Goal: Task Accomplishment & Management: Manage account settings

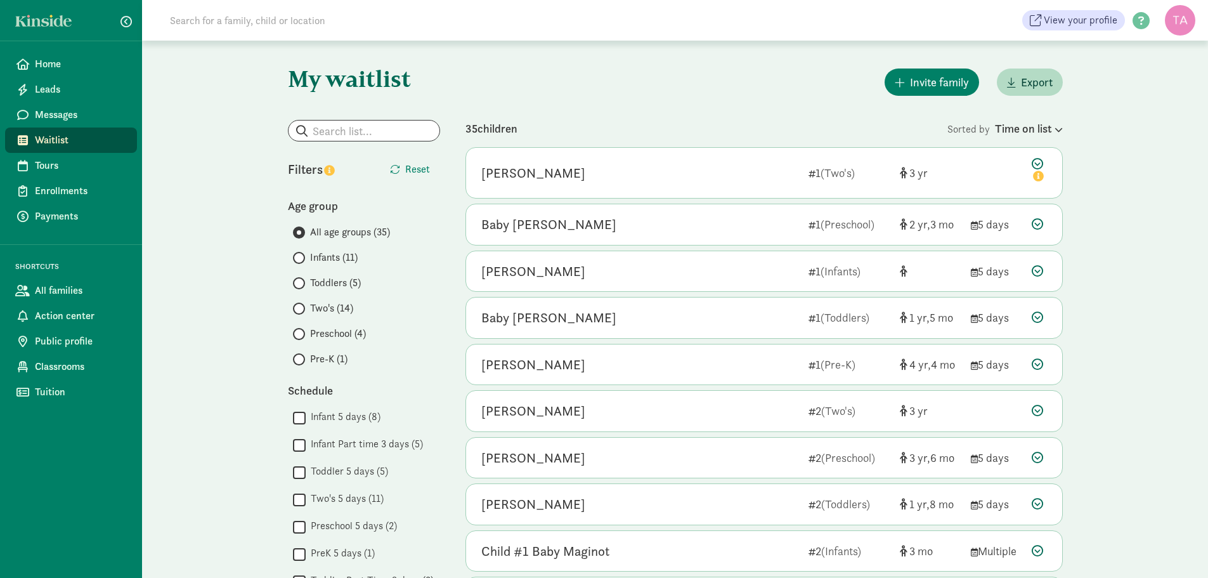
click at [303, 334] on span at bounding box center [299, 334] width 12 height 12
click at [301, 334] on input "Preschool (4)" at bounding box center [297, 334] width 8 height 8
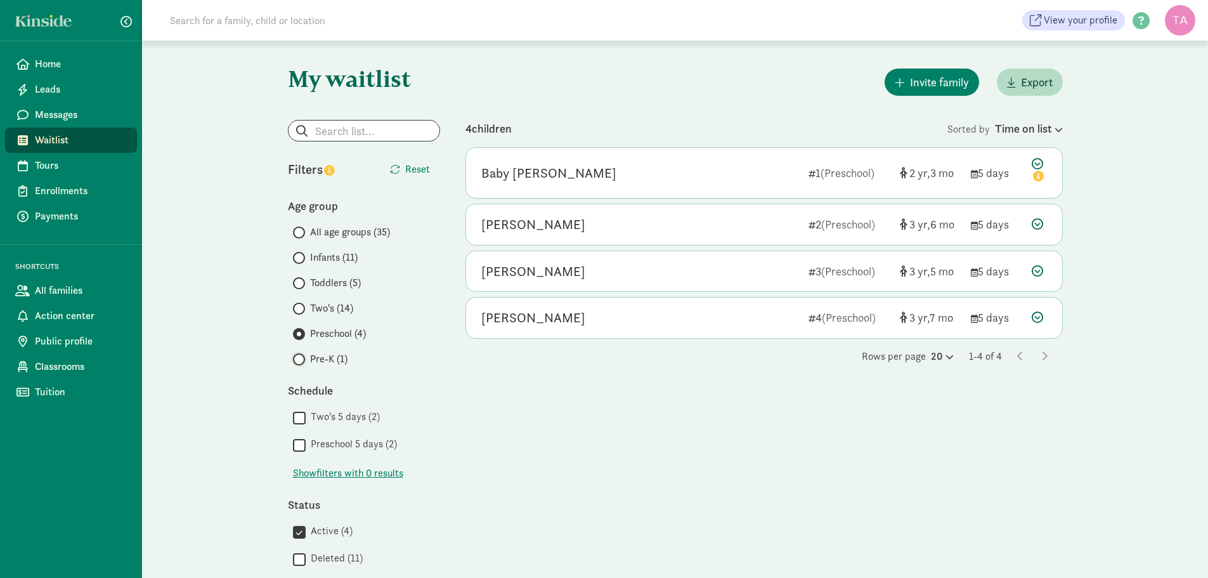
click at [297, 360] on input "Pre-K (1)" at bounding box center [297, 359] width 8 height 8
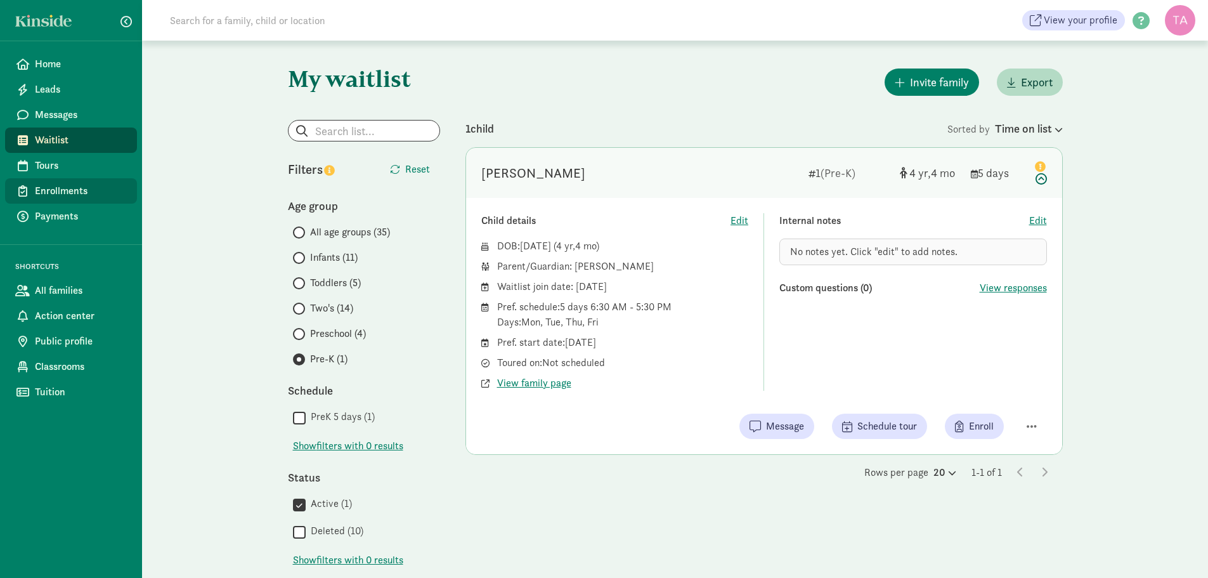
click at [44, 193] on span "Enrollments" at bounding box center [81, 190] width 92 height 15
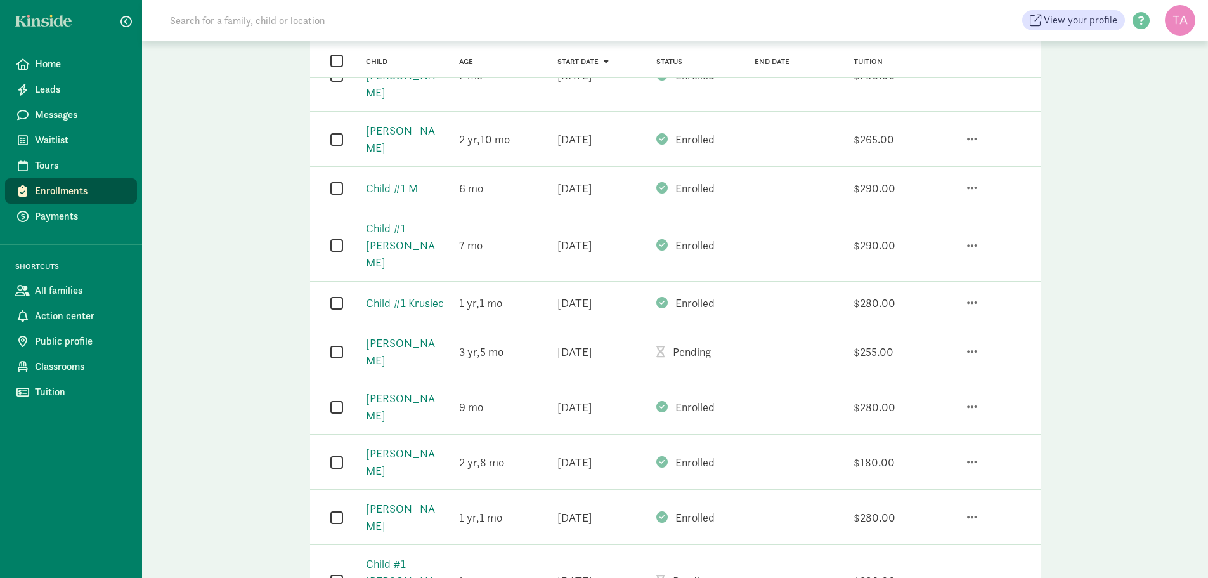
scroll to position [607, 0]
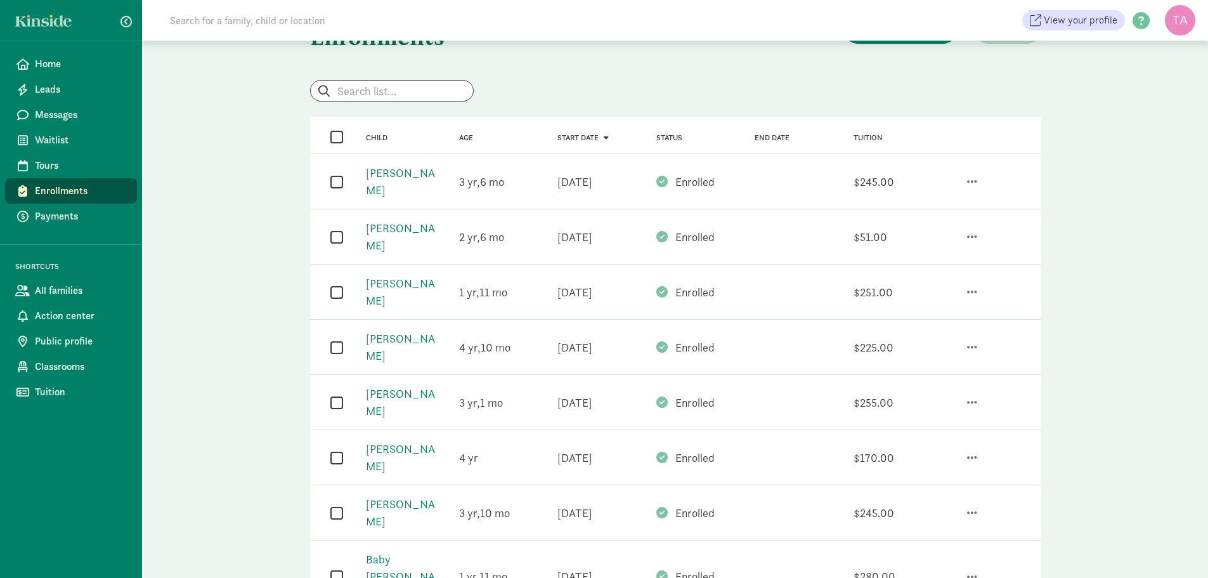
scroll to position [0, 0]
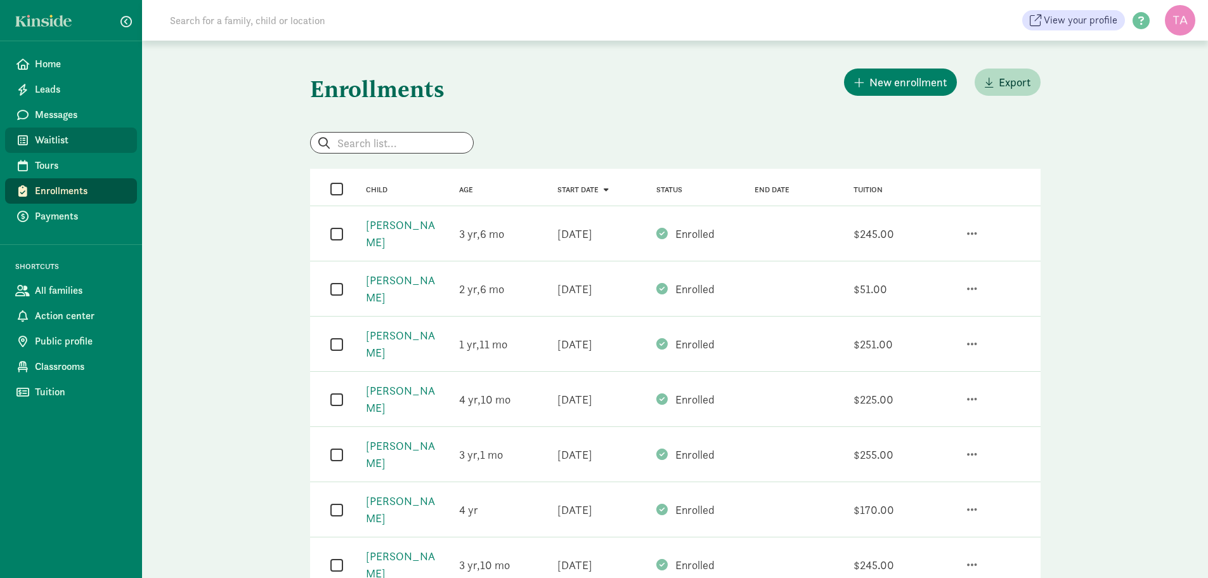
click at [58, 141] on span "Waitlist" at bounding box center [81, 140] width 92 height 15
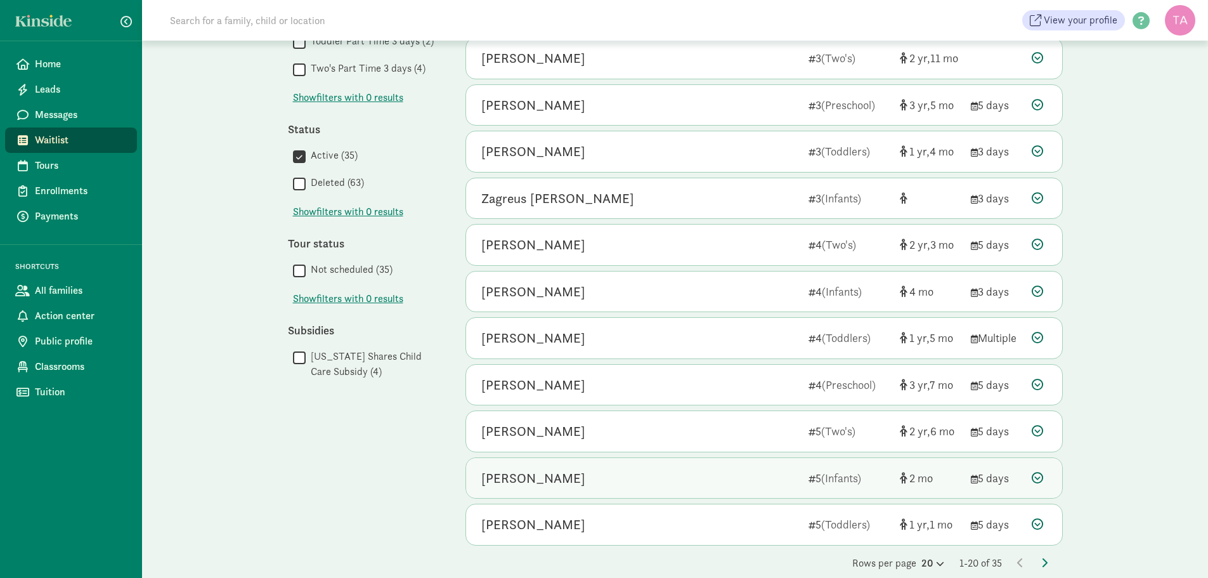
scroll to position [557, 0]
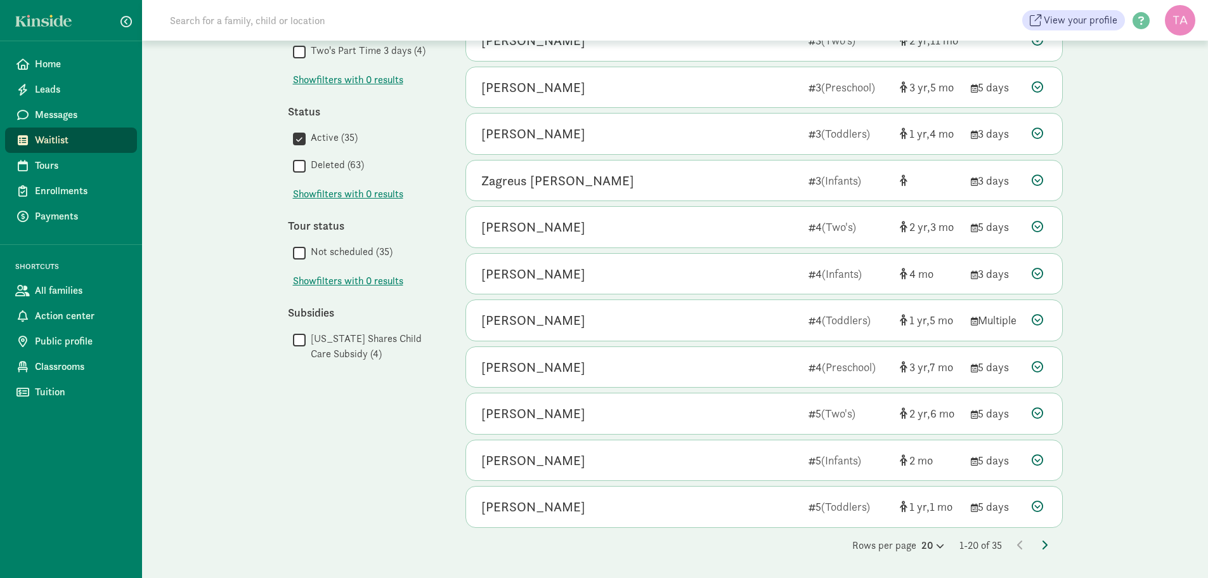
click at [1043, 545] on icon at bounding box center [1044, 545] width 6 height 10
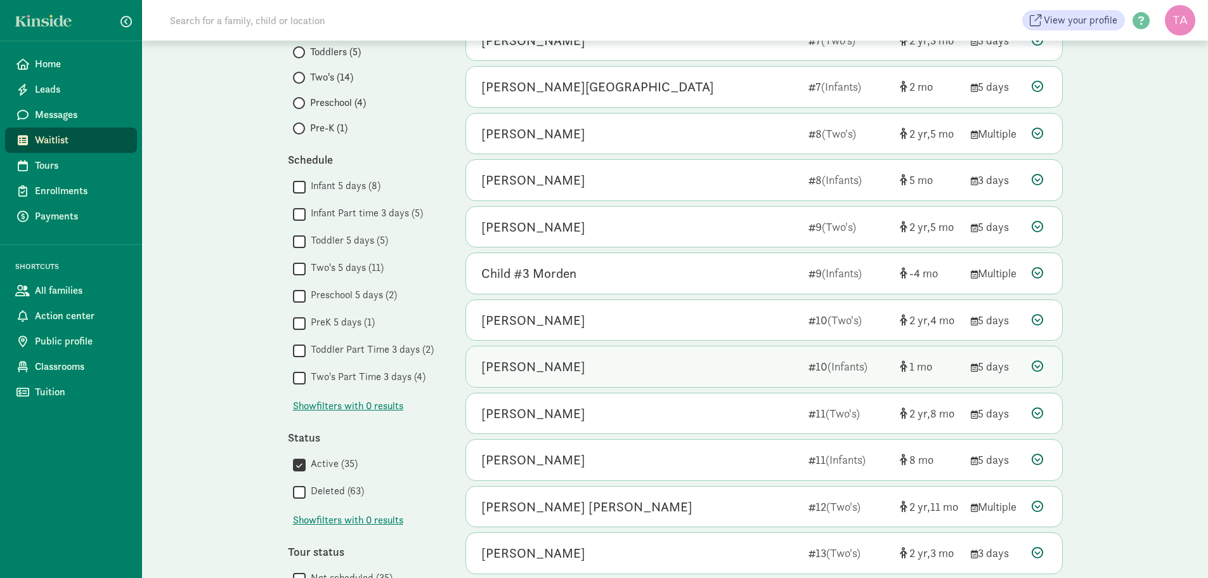
scroll to position [254, 0]
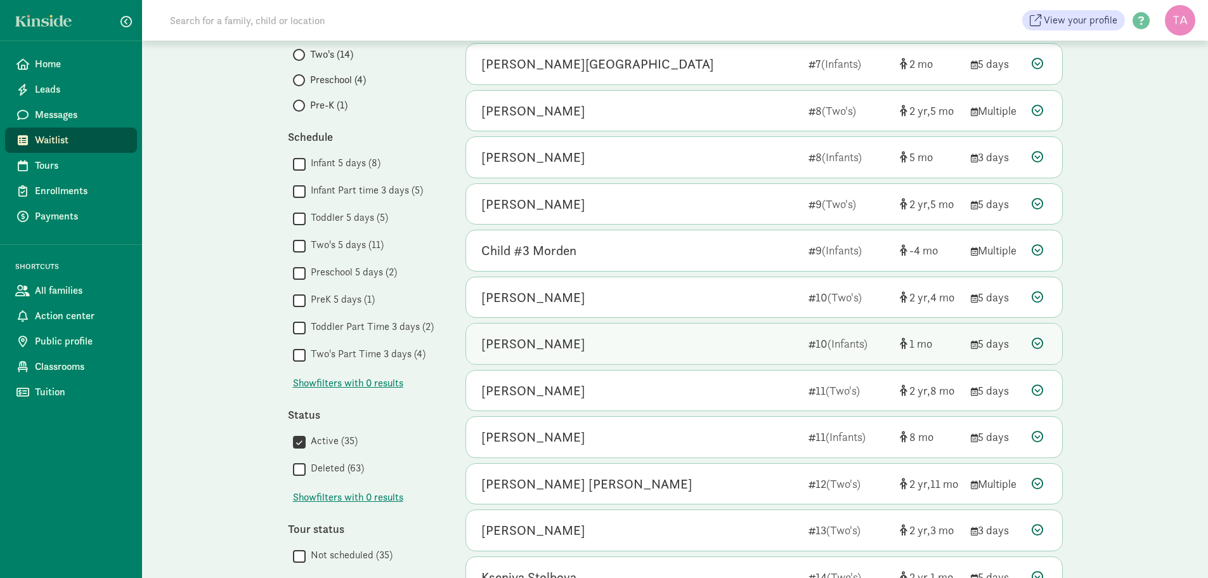
click at [582, 344] on div "Scarlett McCarthy" at bounding box center [533, 344] width 104 height 20
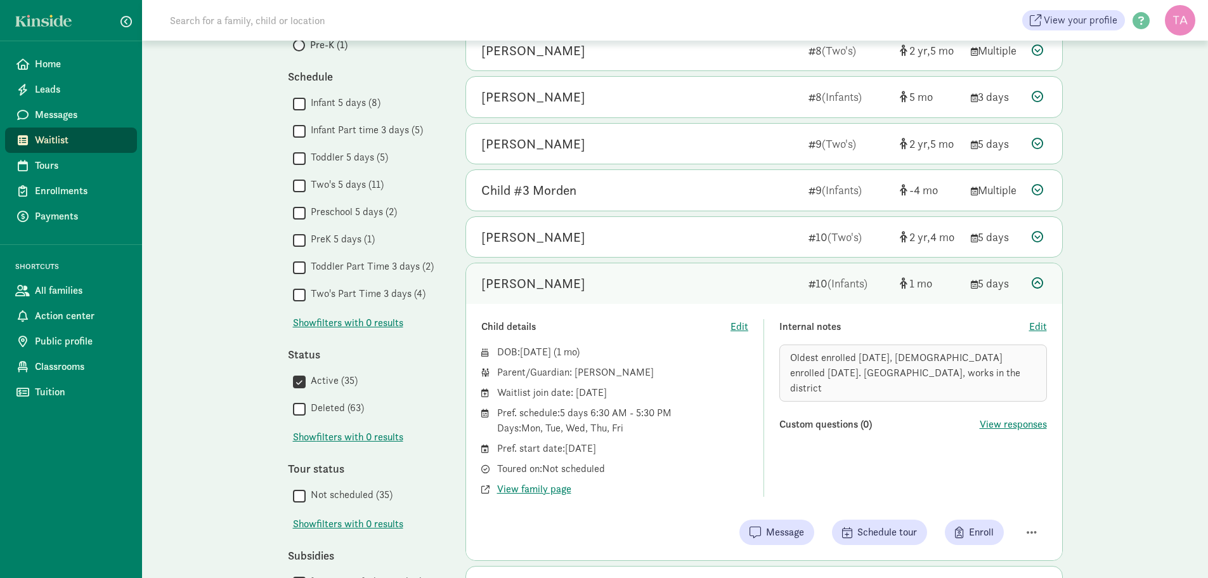
scroll to position [317, 0]
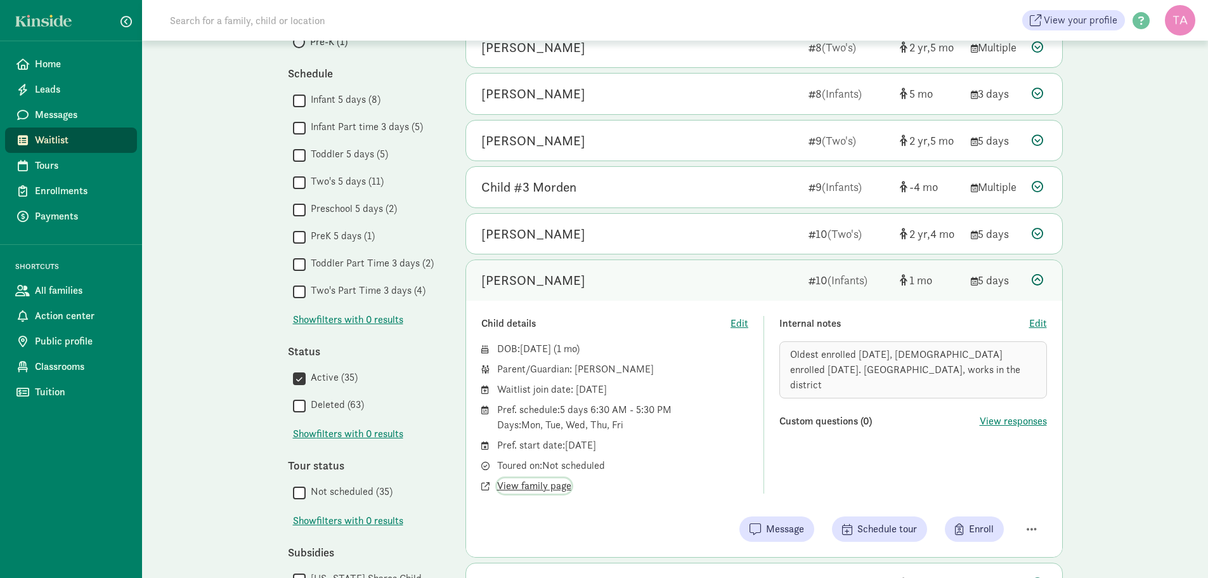
click at [521, 485] on span "View family page" at bounding box center [534, 485] width 74 height 15
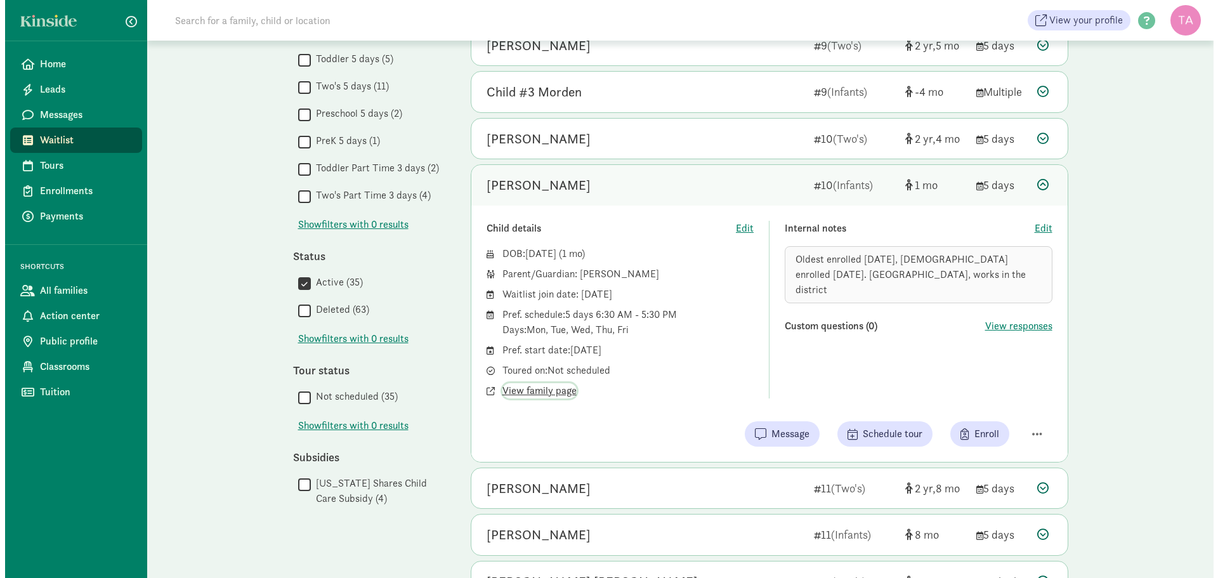
scroll to position [389, 0]
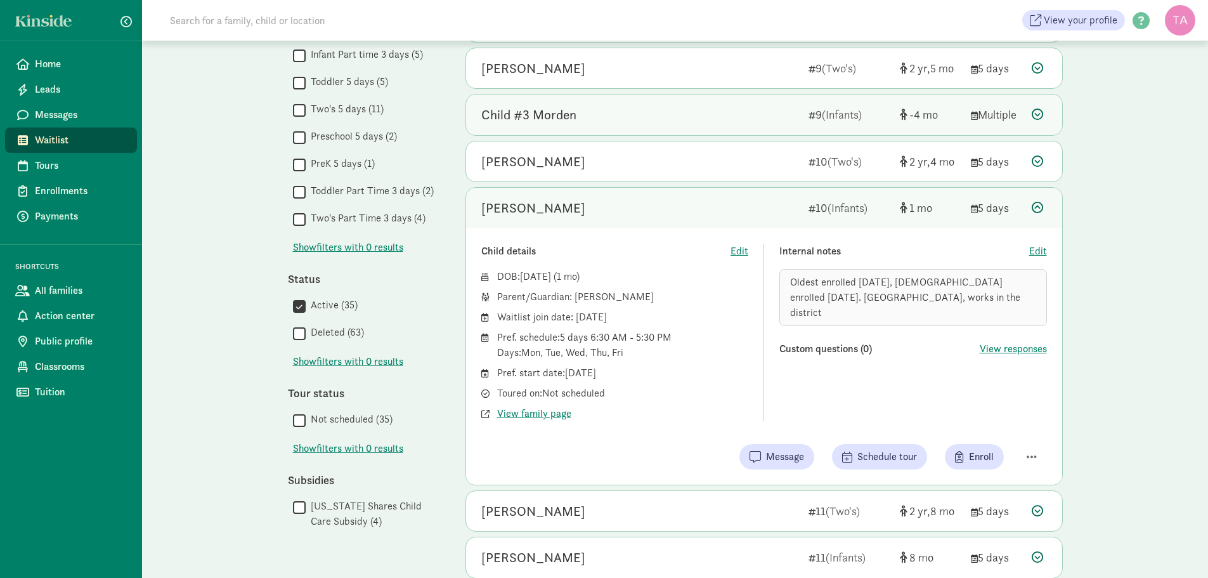
click at [1037, 106] on div at bounding box center [1039, 114] width 15 height 17
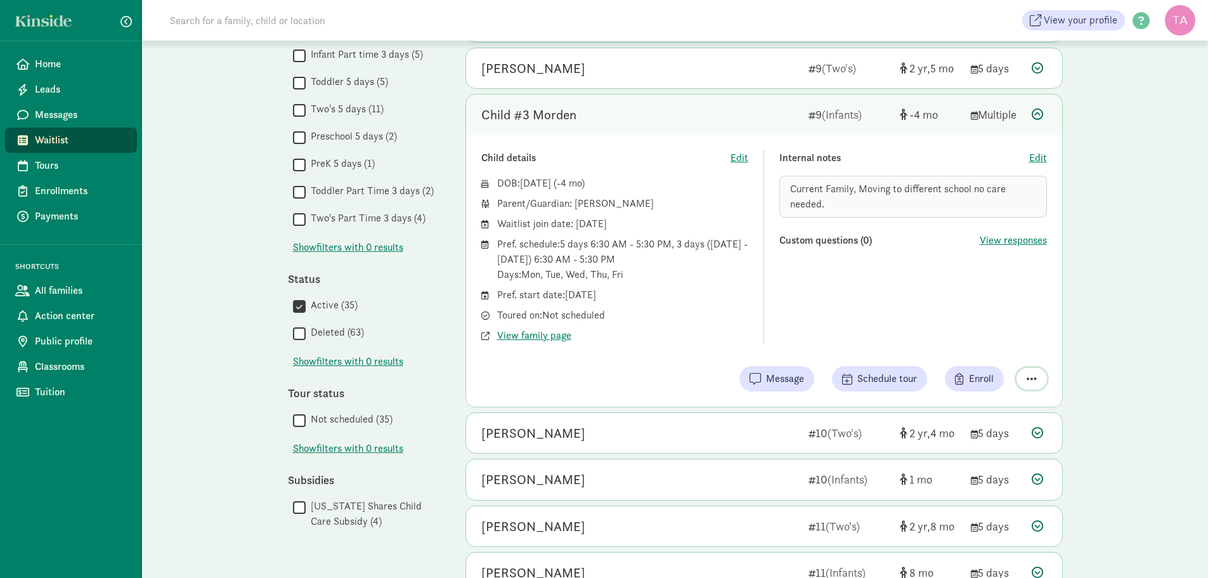
click at [1028, 381] on span "button" at bounding box center [1032, 378] width 10 height 11
click at [984, 342] on div "Remove from list" at bounding box center [987, 346] width 98 height 15
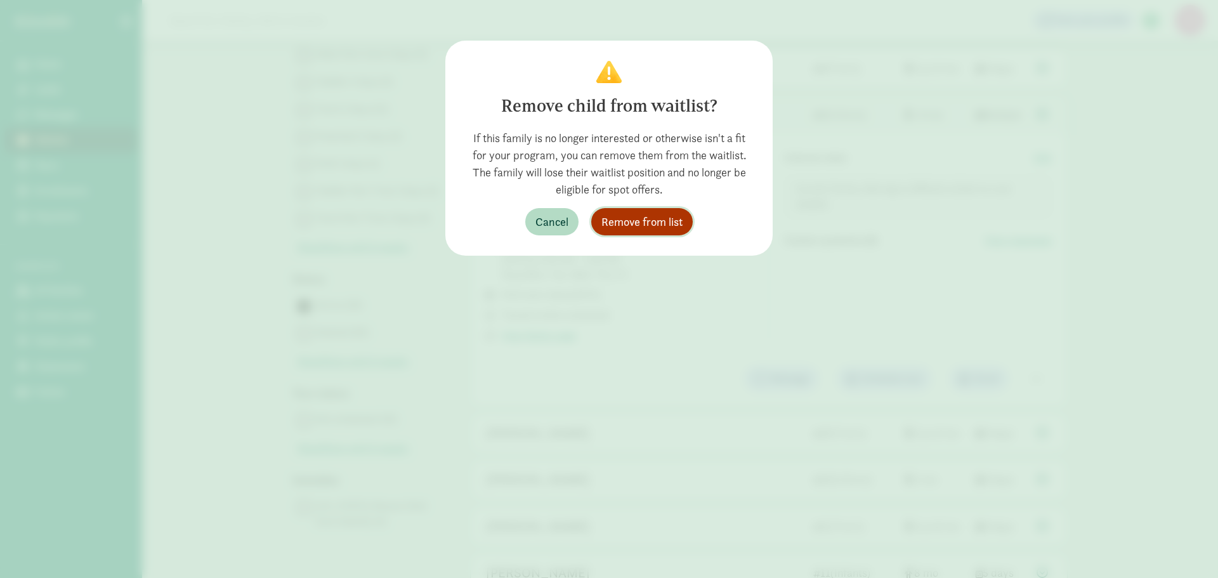
click at [650, 222] on span "Remove from list" at bounding box center [641, 221] width 81 height 17
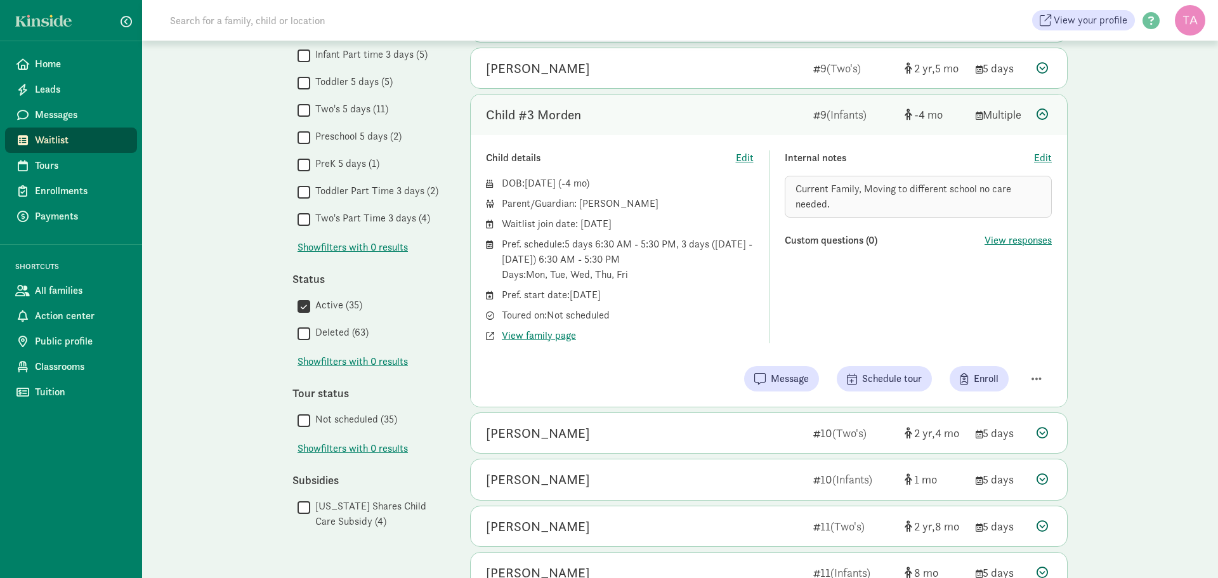
scroll to position [381, 0]
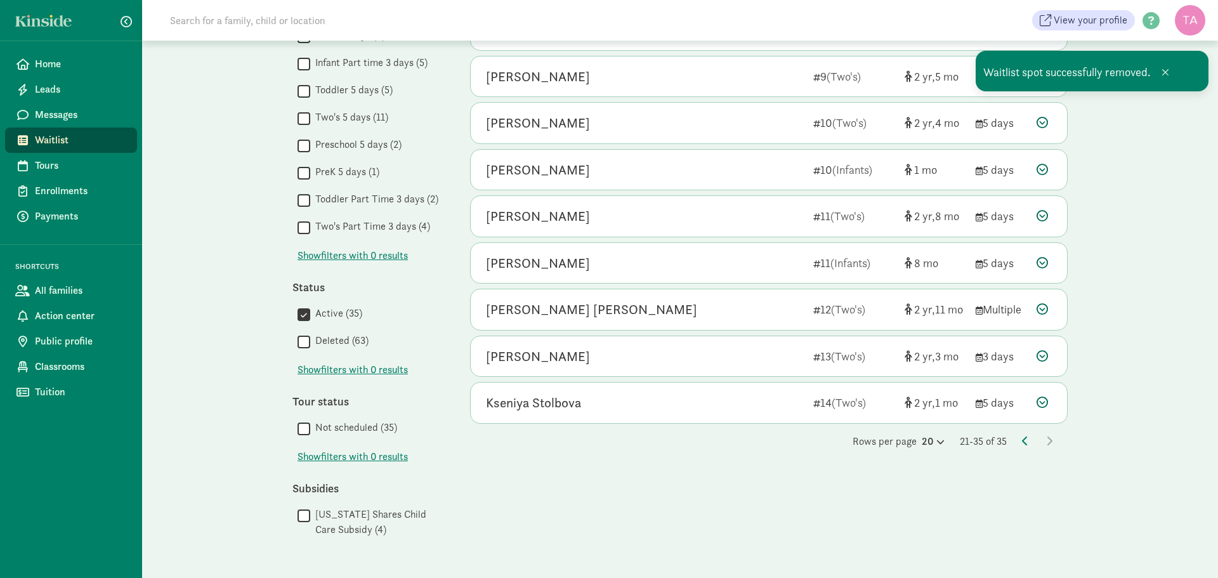
click at [1153, 384] on div "My waitlist Invite family Export Show filters Filters Reset Age group All age g…" at bounding box center [680, 118] width 1076 height 918
click at [625, 121] on div "Miles Motard" at bounding box center [644, 123] width 317 height 20
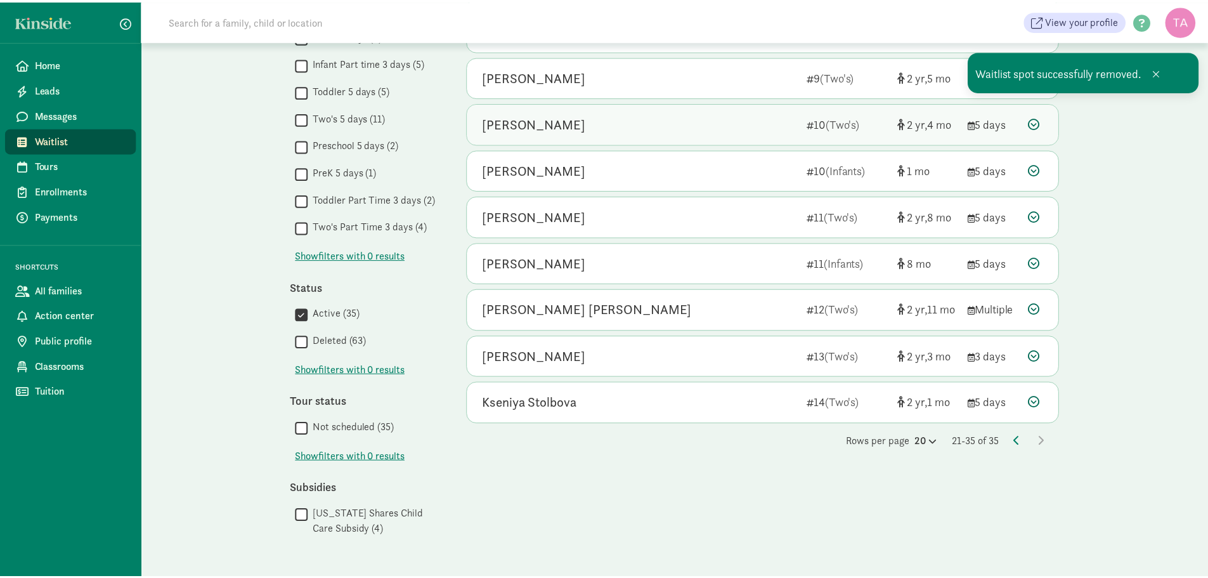
scroll to position [389, 0]
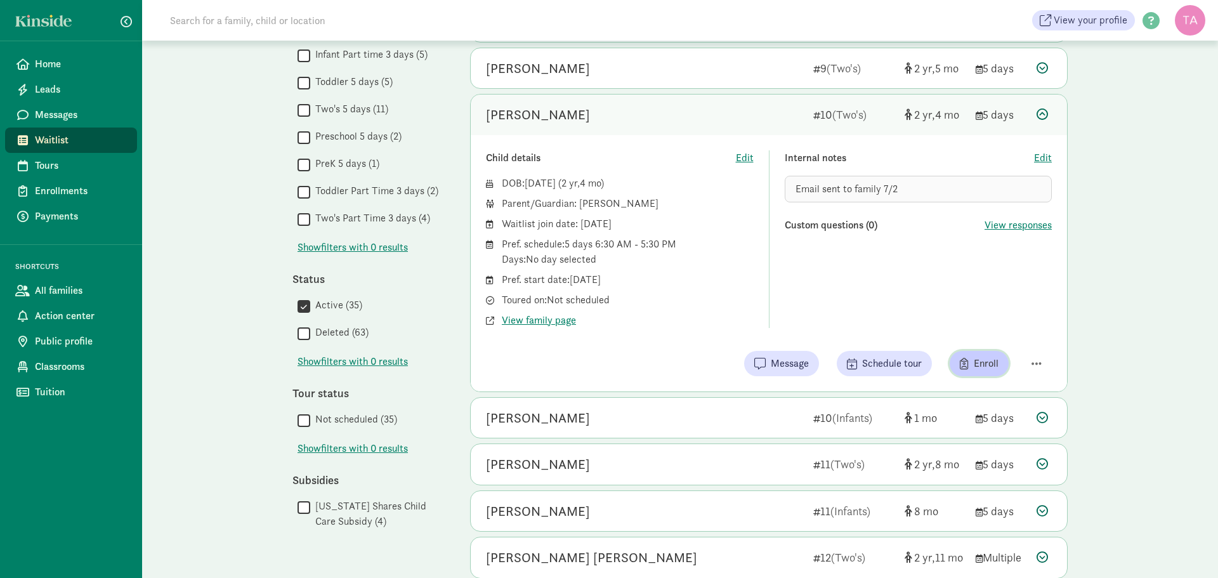
click at [990, 356] on span "Enroll" at bounding box center [986, 363] width 25 height 15
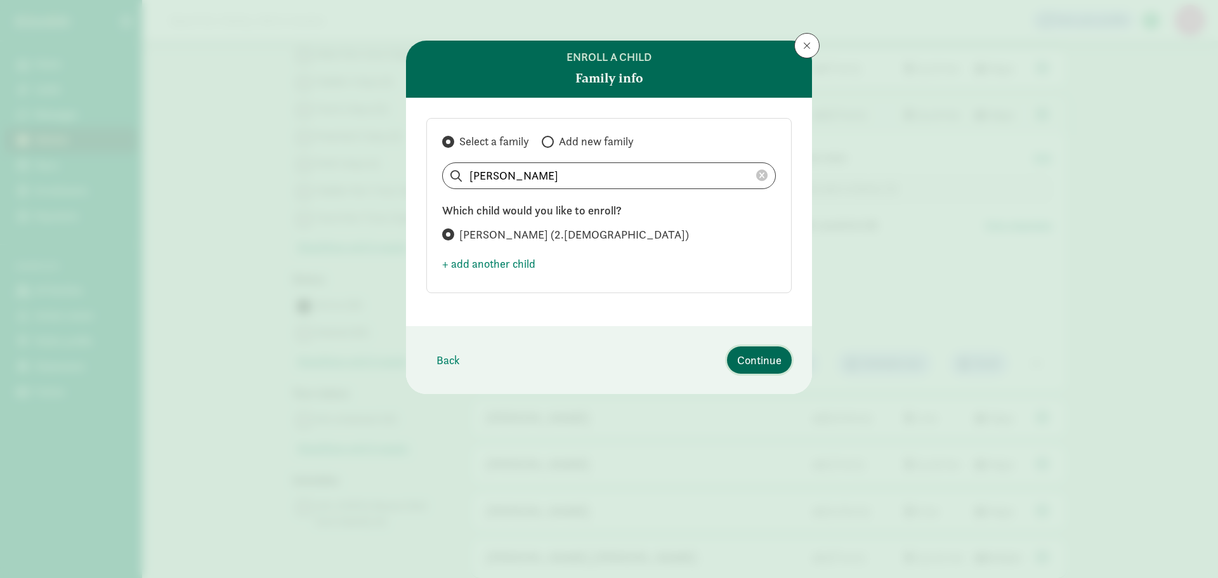
click at [773, 362] on span "Continue" at bounding box center [759, 359] width 44 height 17
select select "7"
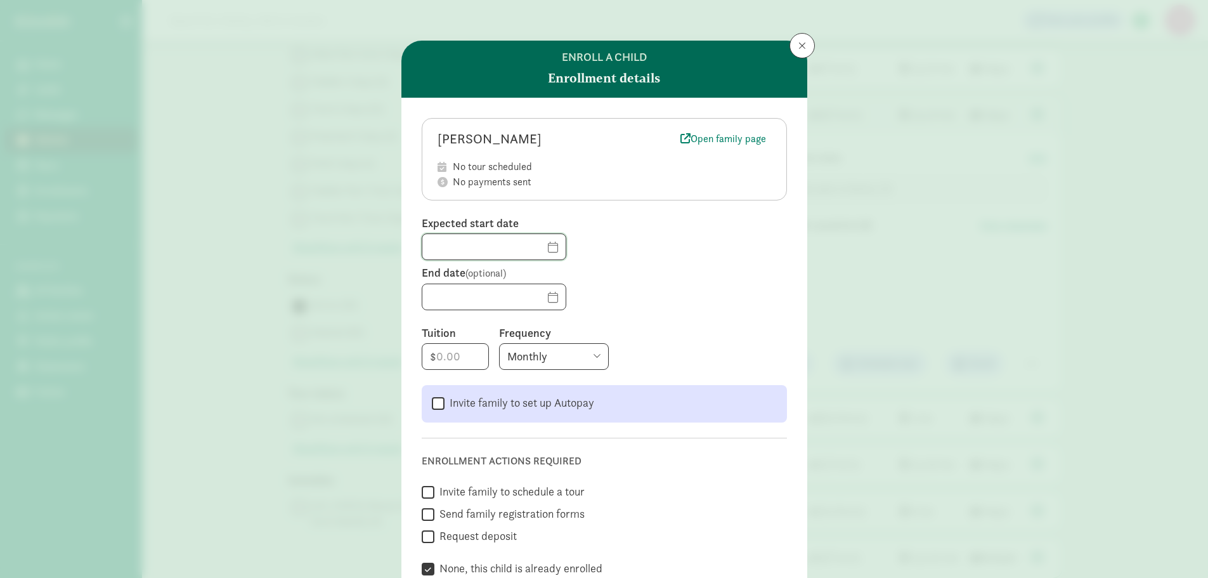
click at [523, 247] on input "text" at bounding box center [493, 246] width 143 height 25
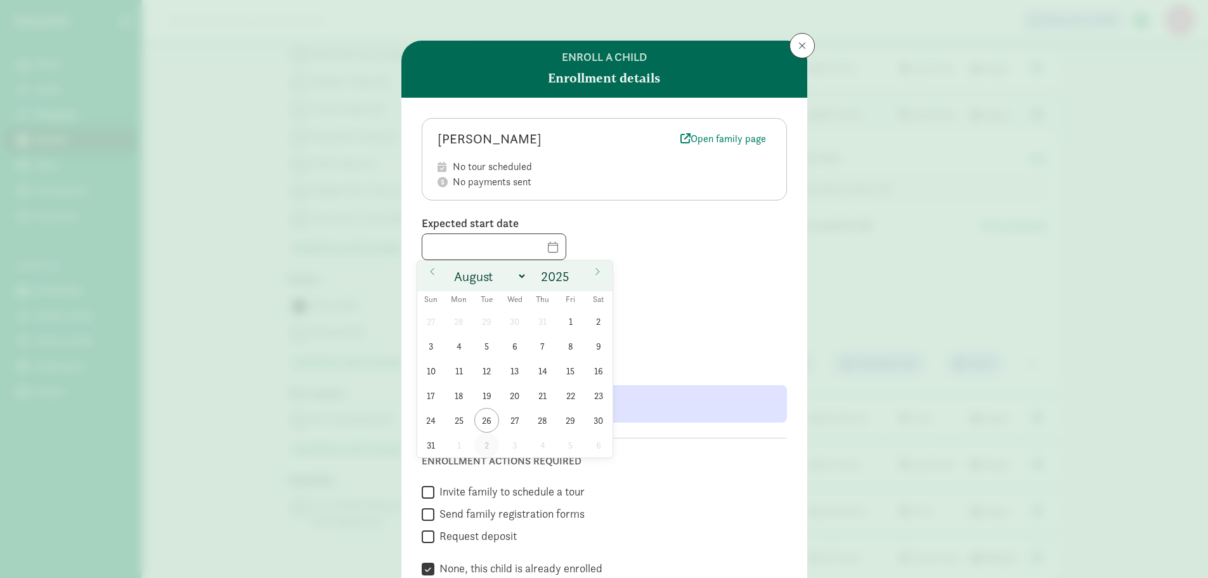
click at [490, 445] on span "2" at bounding box center [486, 445] width 25 height 25
type input "[DATE]"
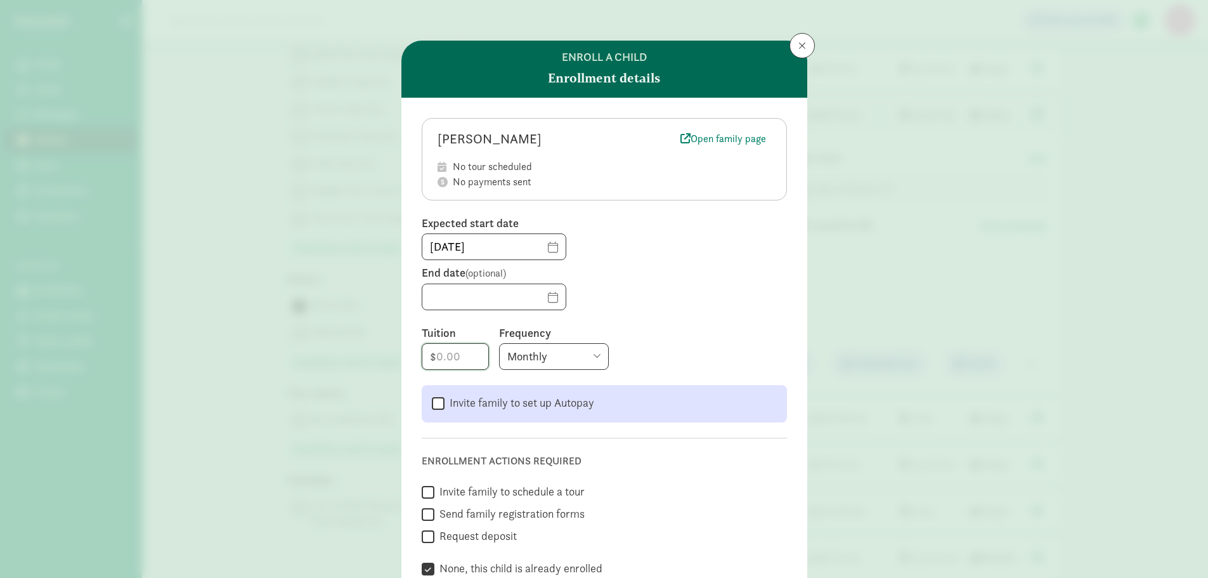
click at [457, 359] on input "number" at bounding box center [455, 356] width 66 height 25
type input "265"
click at [537, 360] on select "Monthly Weekly Every two weeks Annually" at bounding box center [554, 356] width 110 height 27
select select "weekly"
click at [499, 343] on select "Monthly Weekly Every two weeks Annually" at bounding box center [554, 356] width 110 height 27
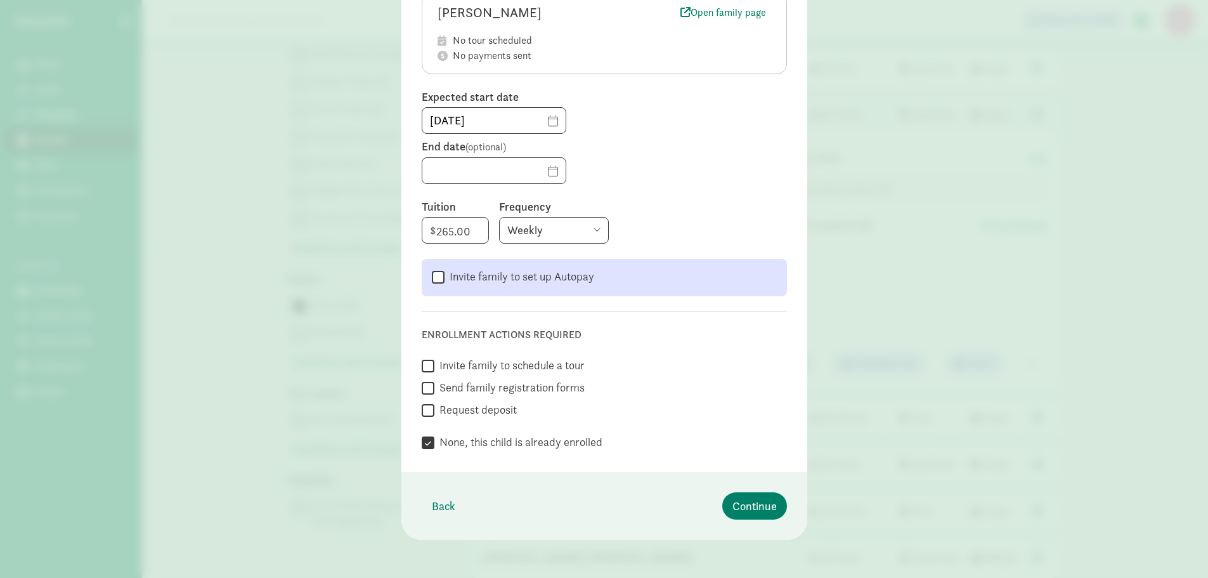
scroll to position [129, 0]
click at [751, 504] on span "Continue" at bounding box center [755, 503] width 44 height 17
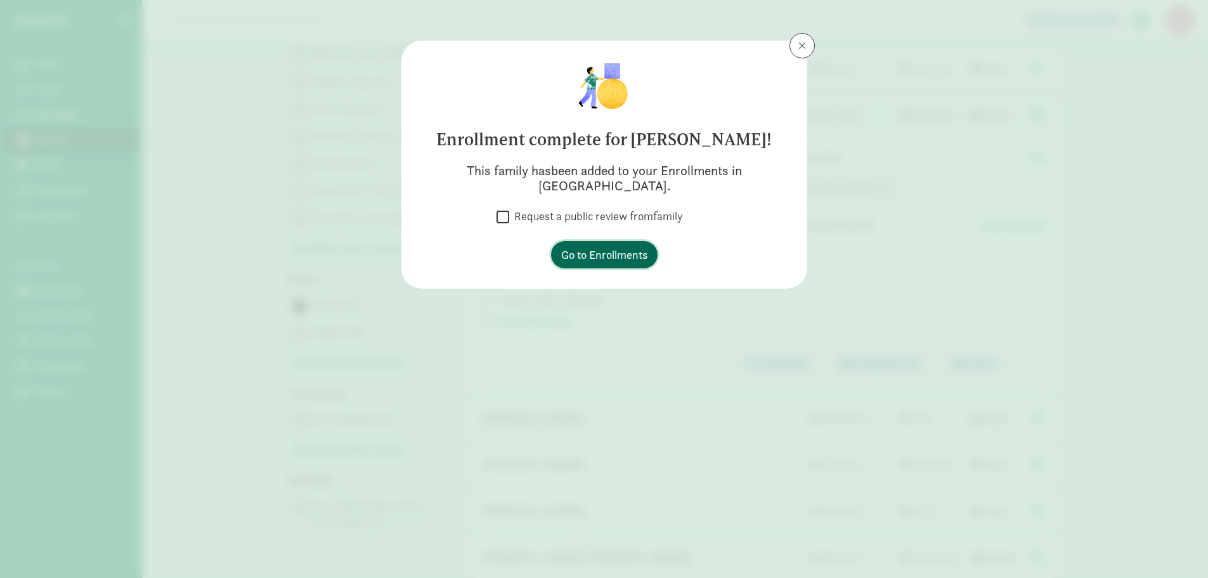
click at [599, 246] on span "Go to Enrollments" at bounding box center [604, 254] width 86 height 17
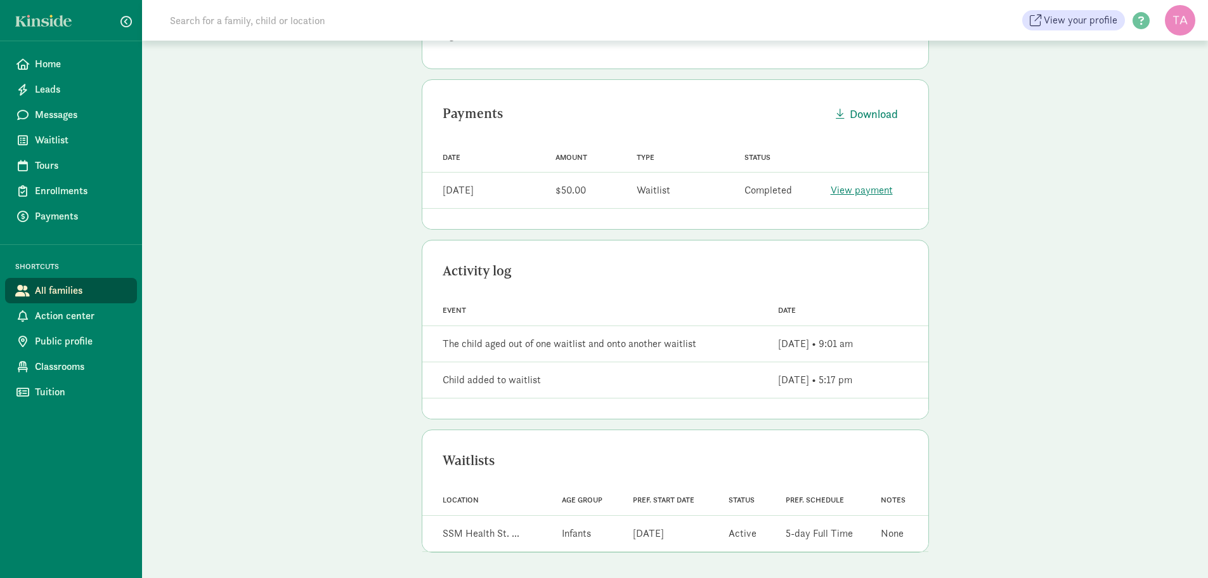
scroll to position [46, 0]
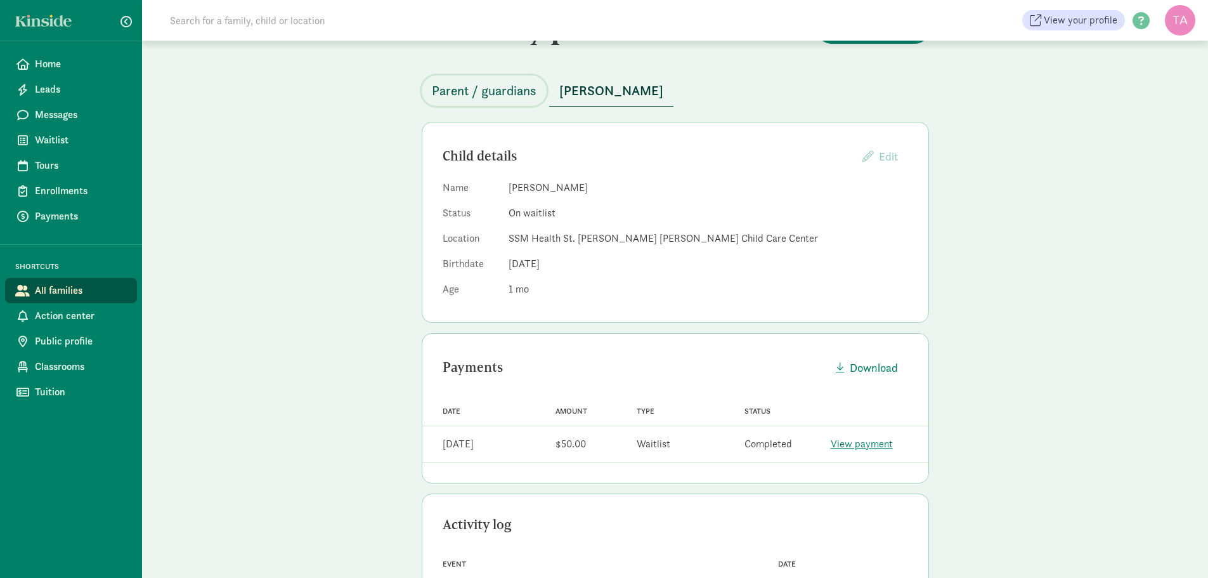
click at [488, 98] on span "Parent / guardians" at bounding box center [484, 91] width 105 height 20
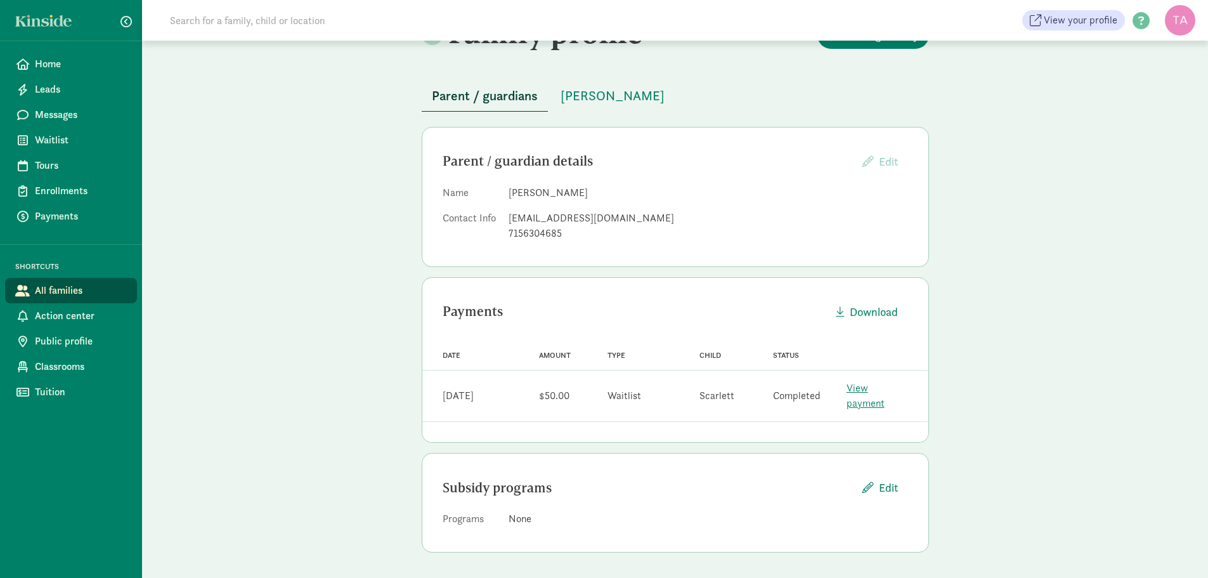
scroll to position [26, 0]
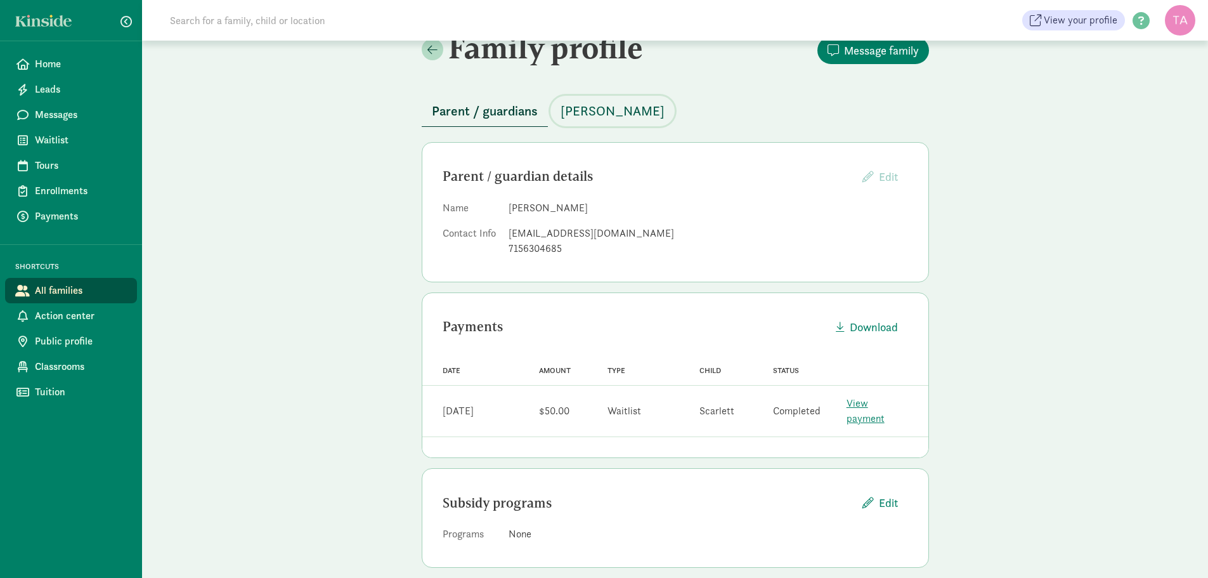
click at [587, 110] on span "[PERSON_NAME]" at bounding box center [613, 111] width 104 height 20
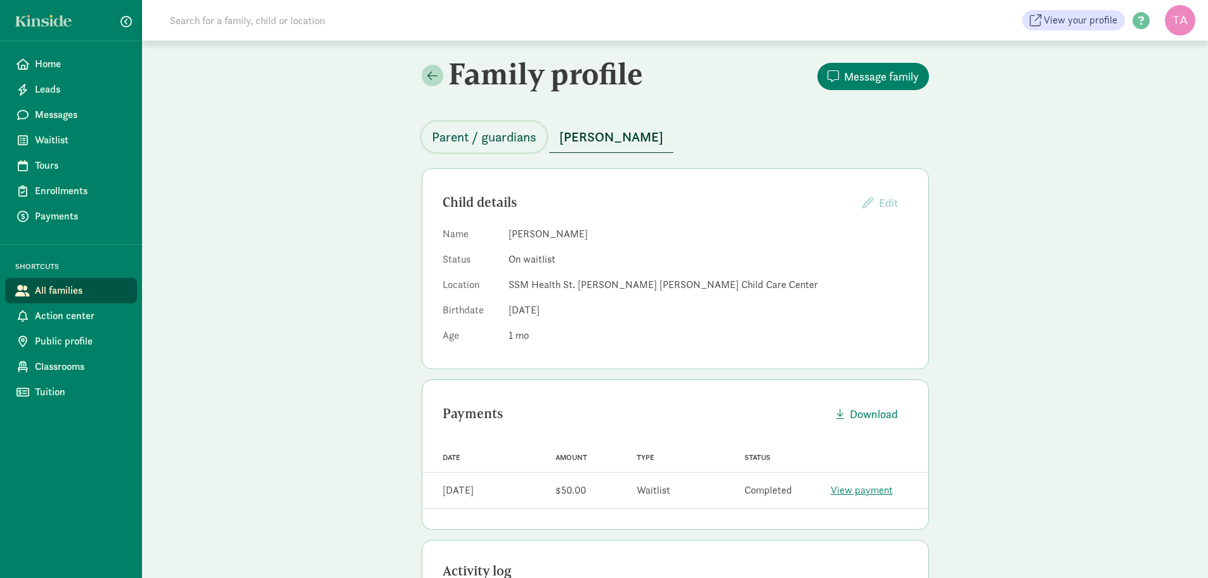
click at [487, 138] on span "Parent / guardians" at bounding box center [484, 137] width 105 height 20
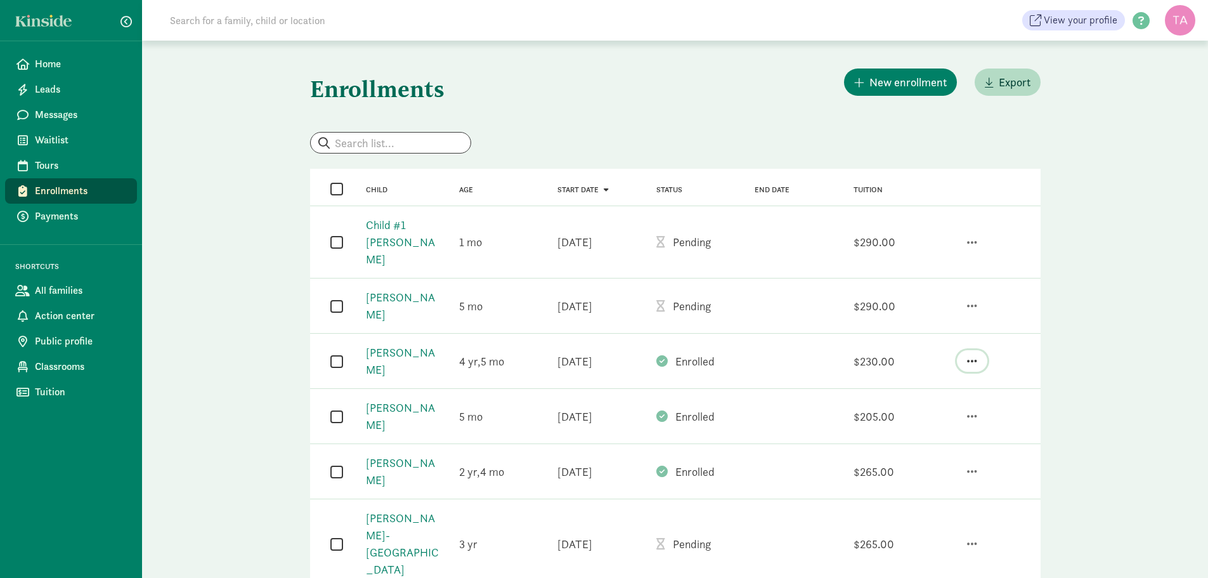
click at [974, 355] on span "button" at bounding box center [972, 360] width 10 height 11
click at [904, 299] on div "Un-enroll" at bounding box center [923, 307] width 110 height 17
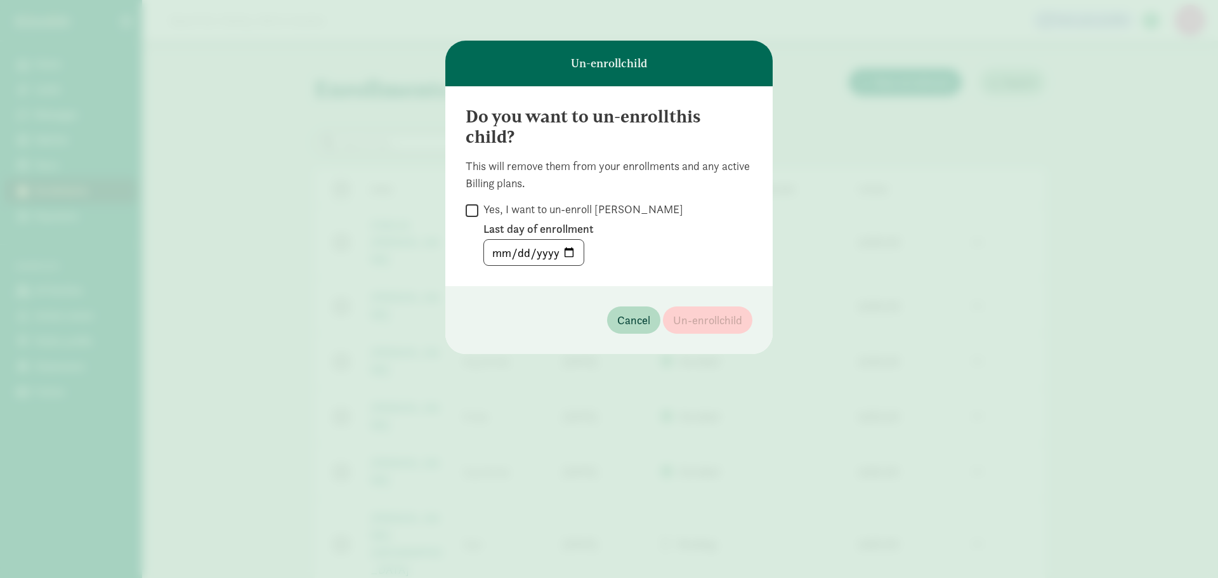
click at [470, 211] on input "Yes, I want to un-enroll Renly Stanek" at bounding box center [472, 210] width 13 height 17
checkbox input "true"
click at [558, 247] on input "date" at bounding box center [534, 252] width 100 height 25
click at [565, 253] on input "date" at bounding box center [534, 252] width 100 height 25
type input "2025-08-26"
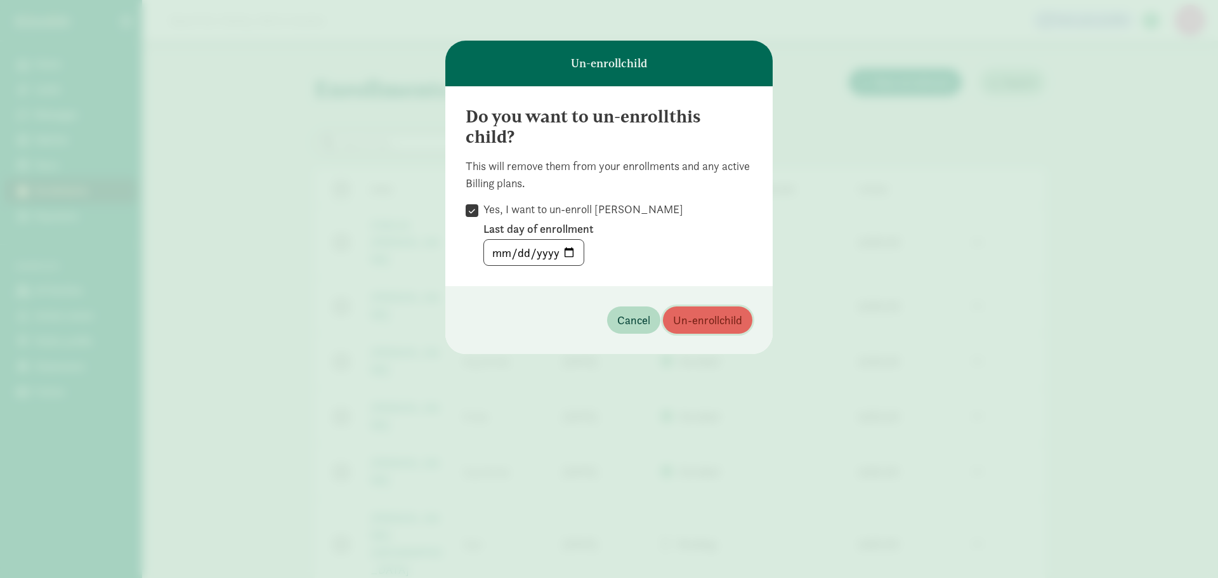
click at [685, 315] on span "Un-enroll child" at bounding box center [707, 319] width 69 height 17
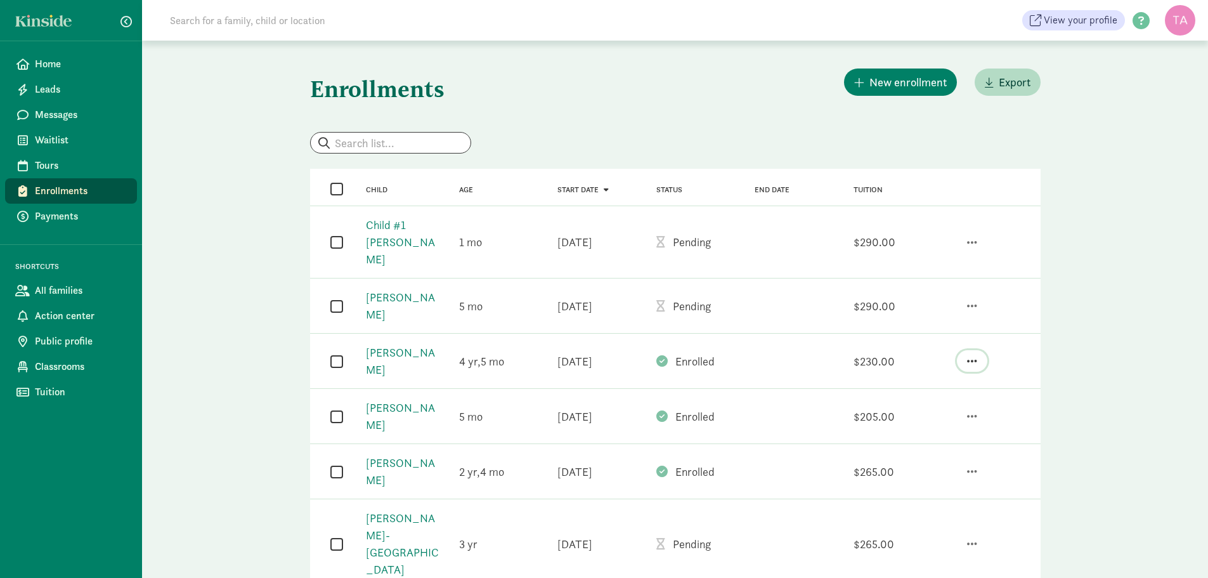
click at [975, 355] on span "button" at bounding box center [972, 360] width 10 height 11
click at [902, 299] on div "Un-enroll" at bounding box center [923, 307] width 110 height 17
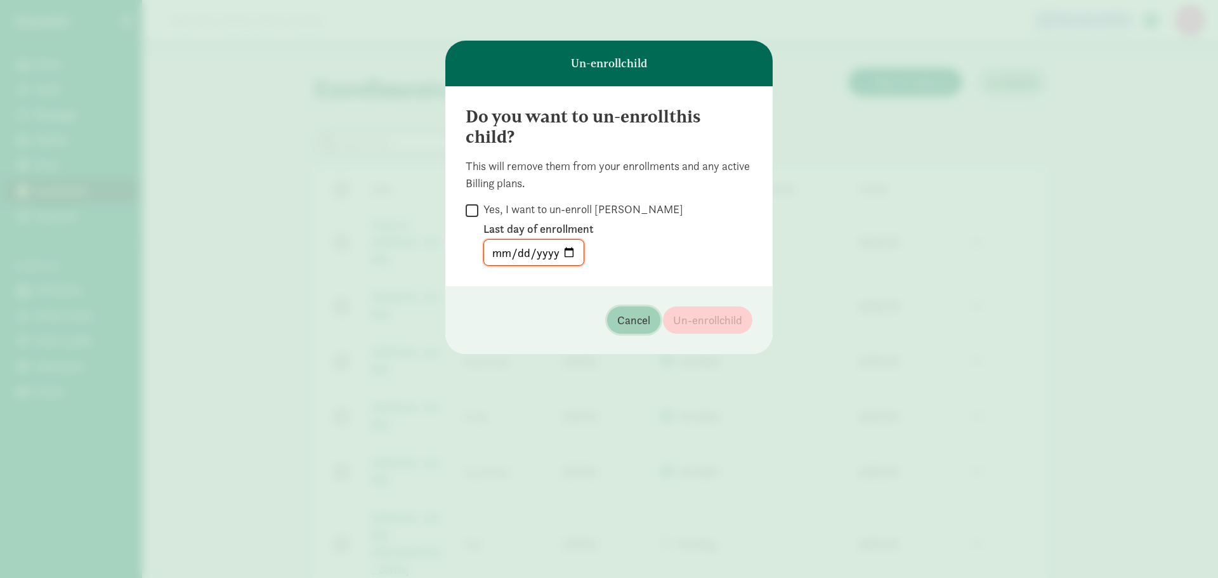
click at [628, 318] on span "Cancel" at bounding box center [633, 319] width 33 height 17
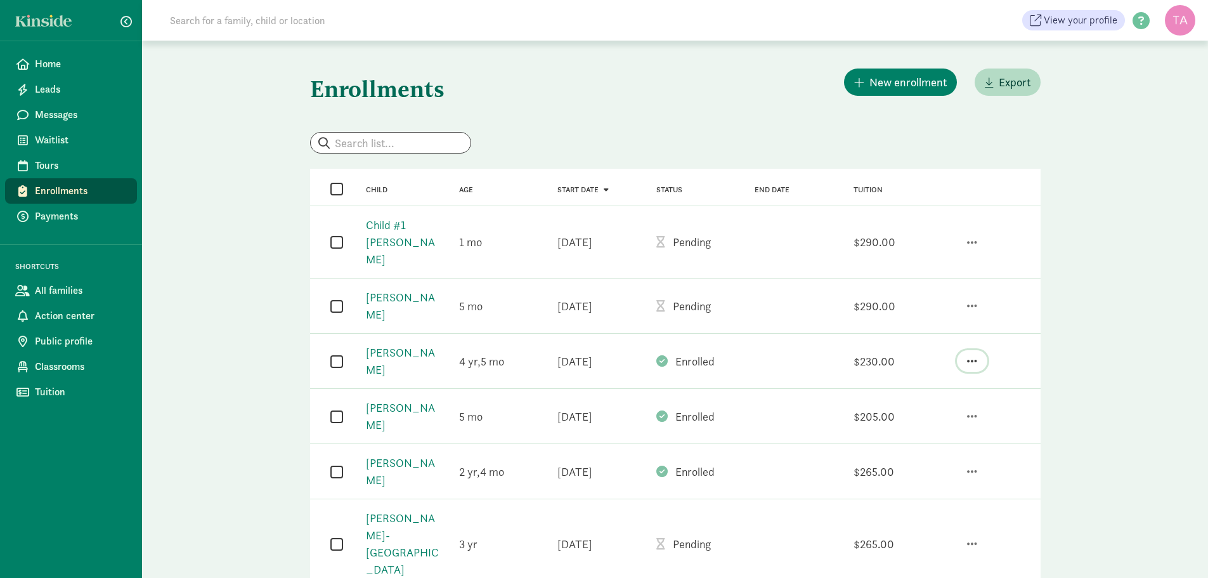
click at [974, 355] on span "button" at bounding box center [972, 360] width 10 height 11
click at [906, 299] on div "Un-enroll" at bounding box center [923, 307] width 110 height 17
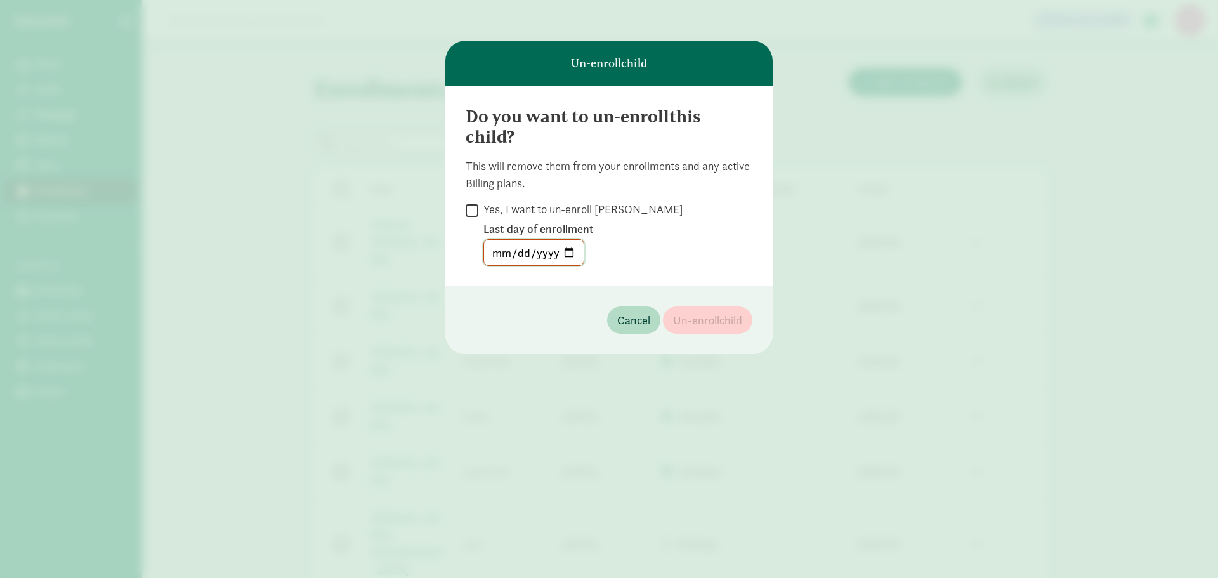
click at [566, 251] on input "date" at bounding box center [534, 252] width 100 height 25
type input "2025-09-02"
click at [478, 210] on input "Yes, I want to un-enroll Renly Stanek" at bounding box center [472, 210] width 13 height 17
checkbox input "true"
click at [698, 318] on span "Un-enroll child" at bounding box center [707, 319] width 69 height 17
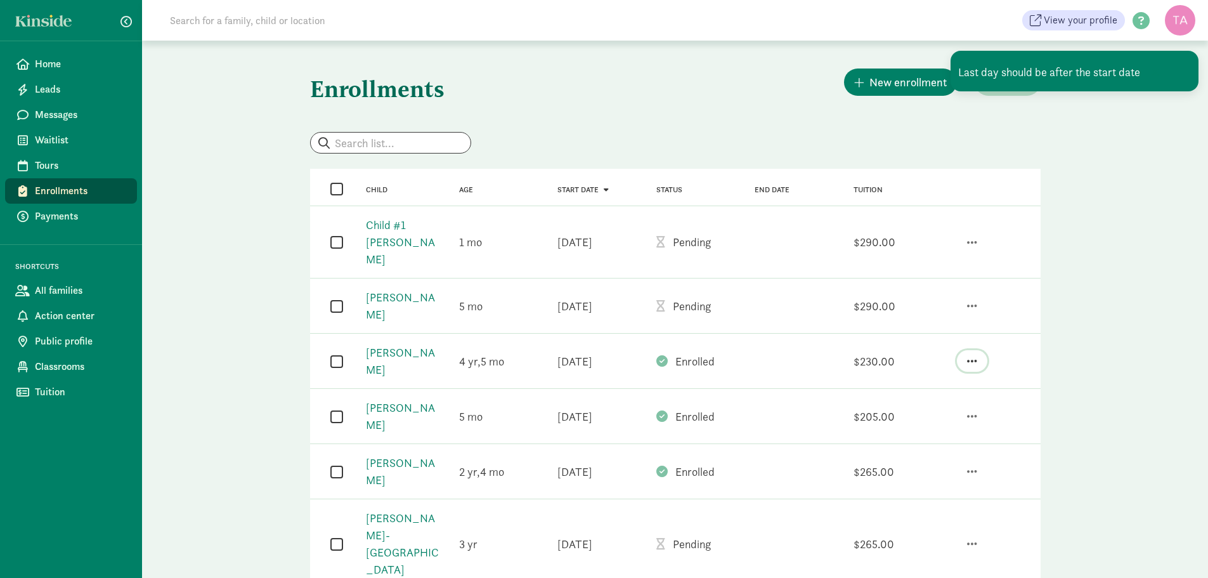
click at [970, 355] on span "button" at bounding box center [972, 360] width 10 height 11
click at [876, 299] on div "Un-enroll" at bounding box center [923, 307] width 110 height 17
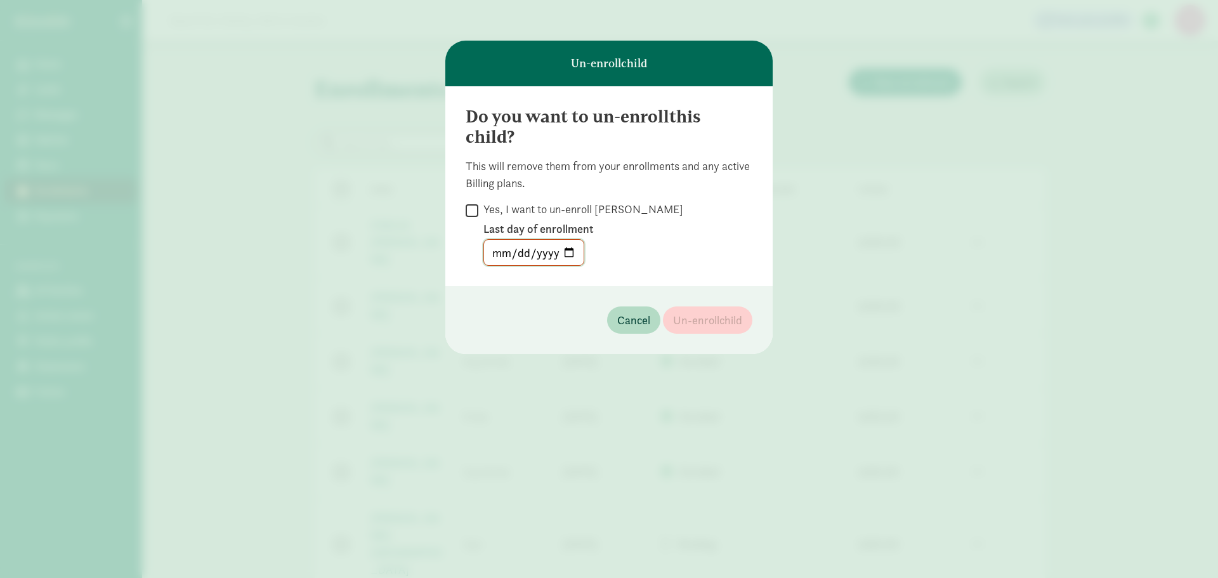
click at [560, 252] on input "date" at bounding box center [534, 252] width 100 height 25
click at [474, 209] on input "Yes, I want to un-enroll Renly Stanek" at bounding box center [472, 210] width 13 height 17
checkbox input "true"
click at [566, 258] on input "date" at bounding box center [534, 252] width 100 height 25
type input "2025-09-03"
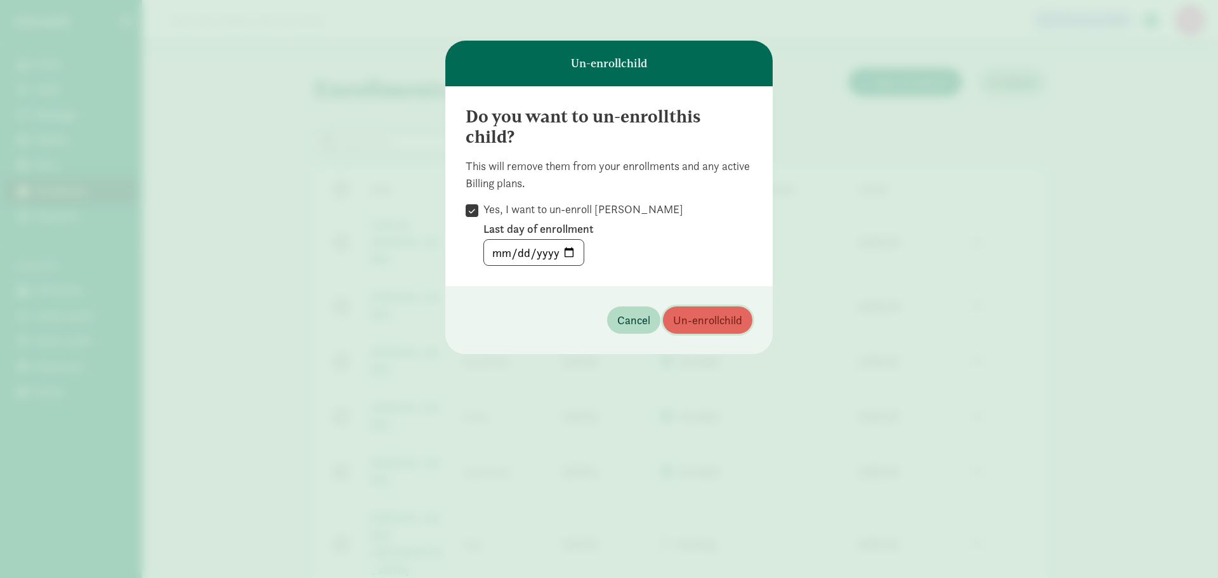
click at [684, 312] on span "Un-enroll child" at bounding box center [707, 319] width 69 height 17
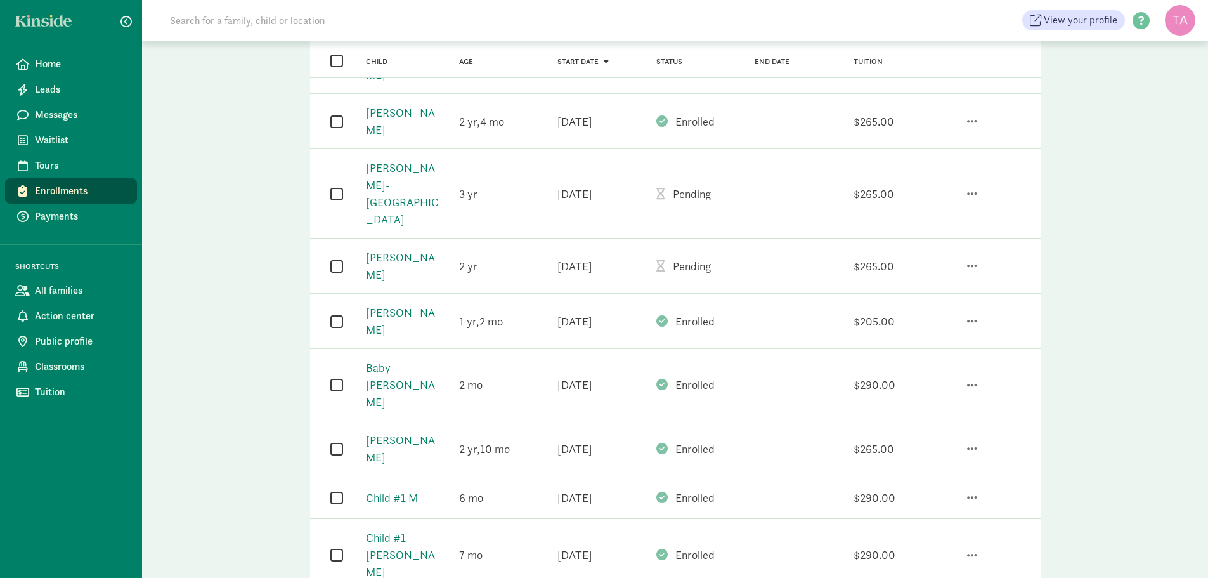
scroll to position [381, 0]
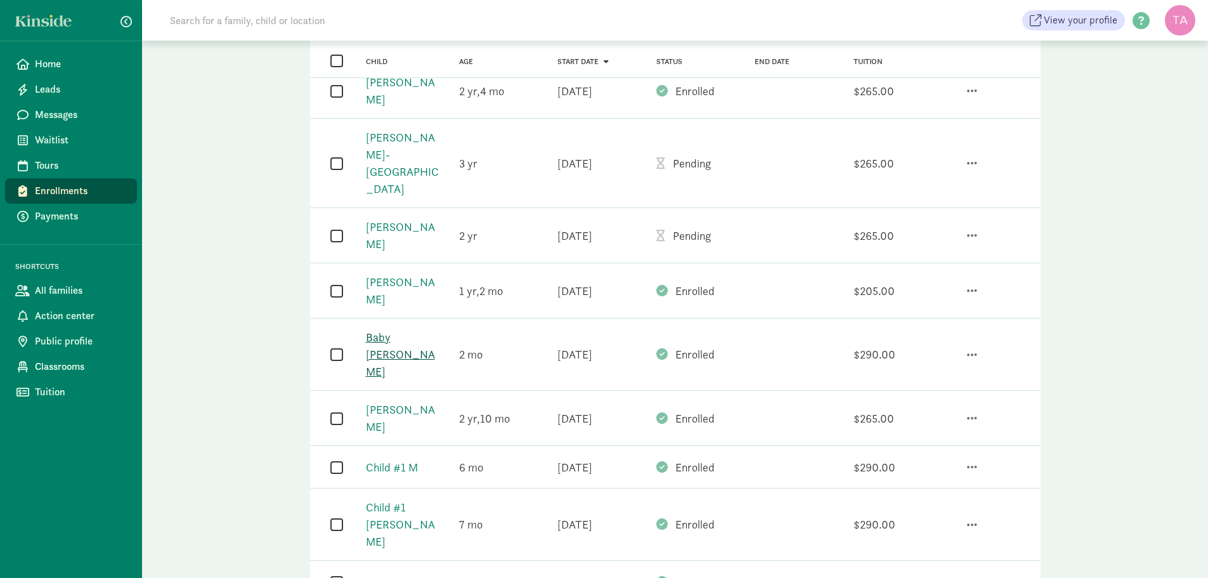
click at [394, 330] on link "Baby Venner" at bounding box center [400, 354] width 69 height 49
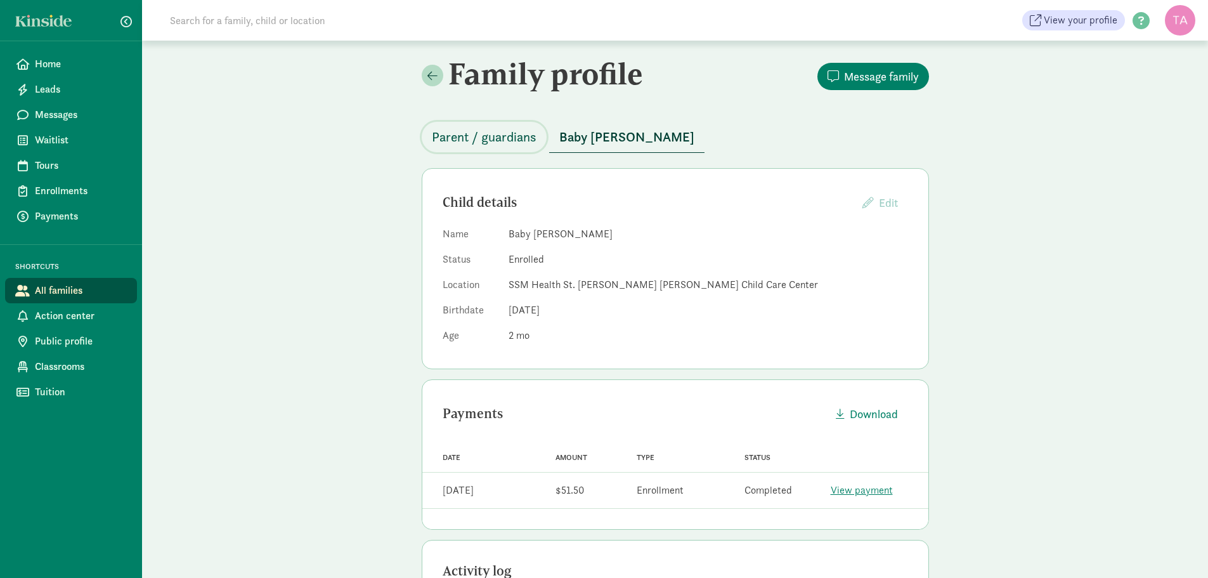
click at [453, 133] on span "Parent / guardians" at bounding box center [484, 137] width 105 height 20
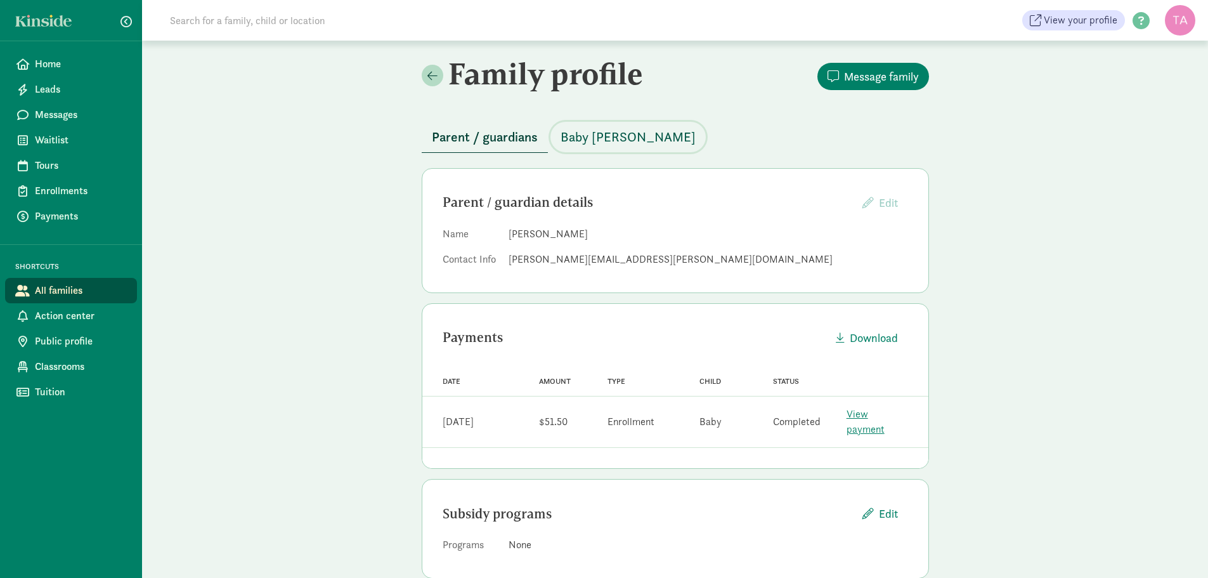
click at [587, 136] on span "Baby [PERSON_NAME]" at bounding box center [628, 137] width 135 height 20
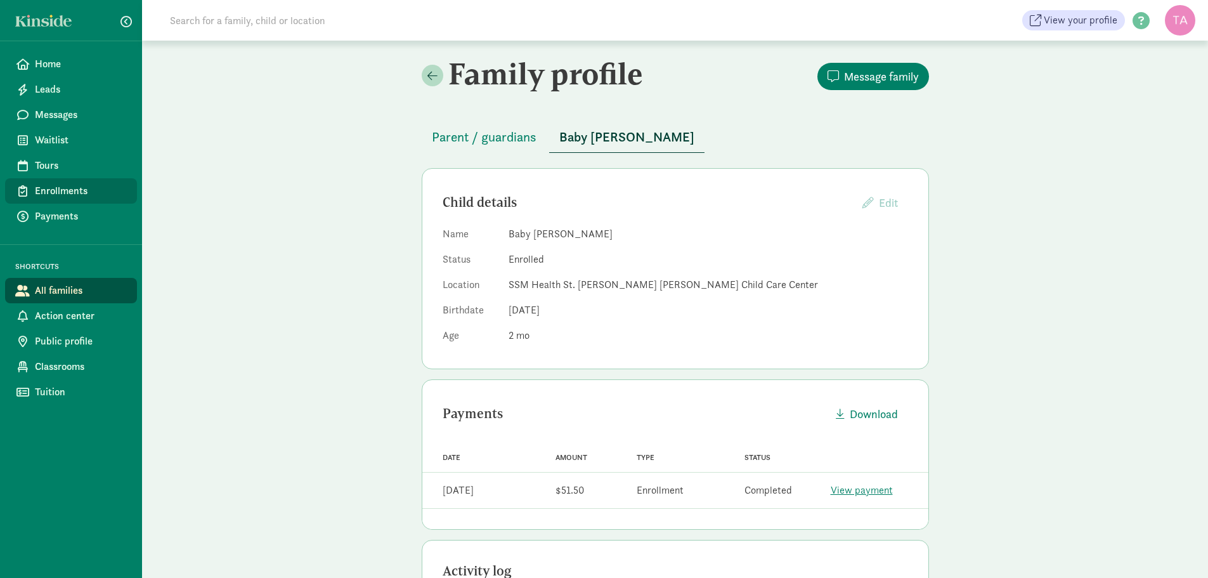
click at [51, 190] on span "Enrollments" at bounding box center [81, 190] width 92 height 15
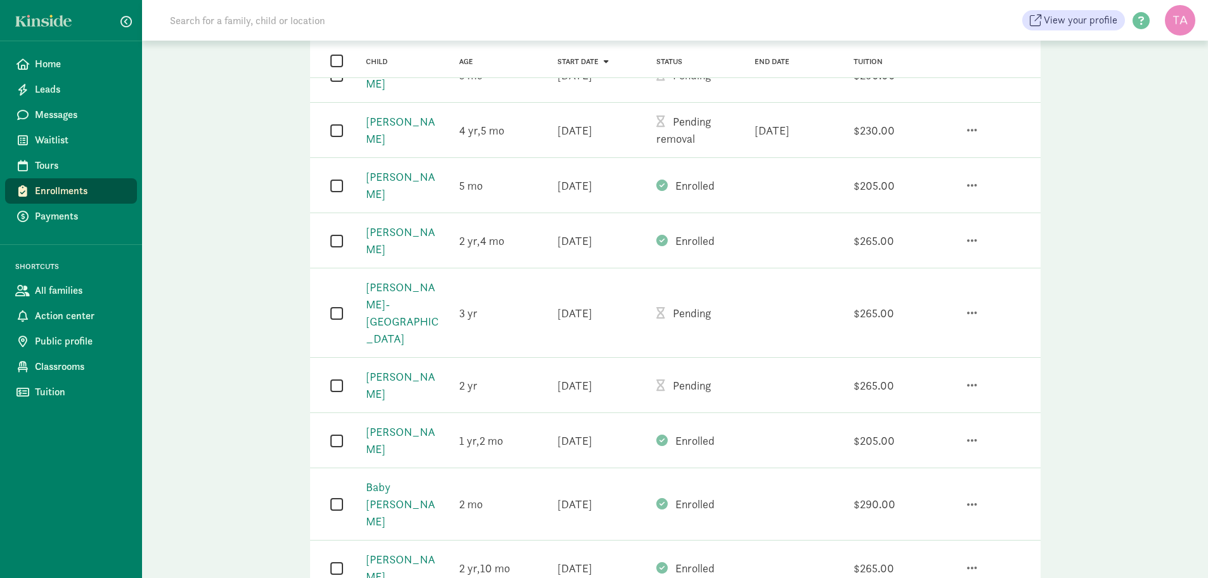
scroll to position [254, 0]
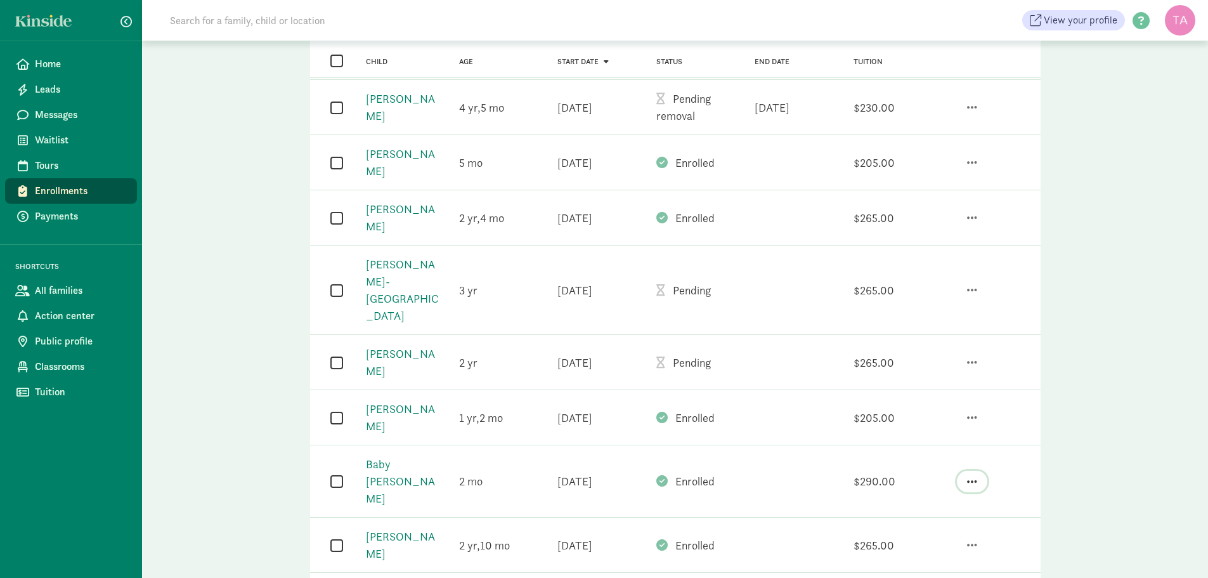
click at [968, 471] on button "button" at bounding box center [972, 482] width 30 height 22
click at [909, 420] on div "Un-enroll" at bounding box center [923, 428] width 110 height 17
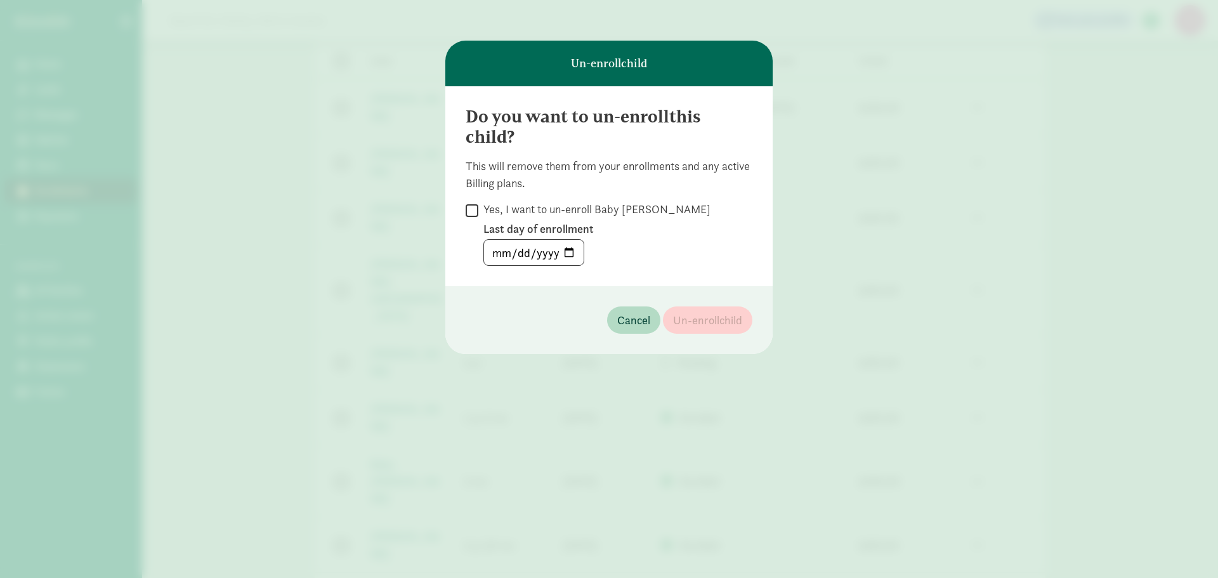
click at [476, 207] on input "Yes, I want to un-enroll Baby [PERSON_NAME]" at bounding box center [472, 210] width 13 height 17
checkbox input "true"
click at [574, 252] on input "date" at bounding box center [534, 252] width 100 height 25
type input "[DATE]"
click at [688, 318] on span "Un-enroll child" at bounding box center [707, 319] width 69 height 17
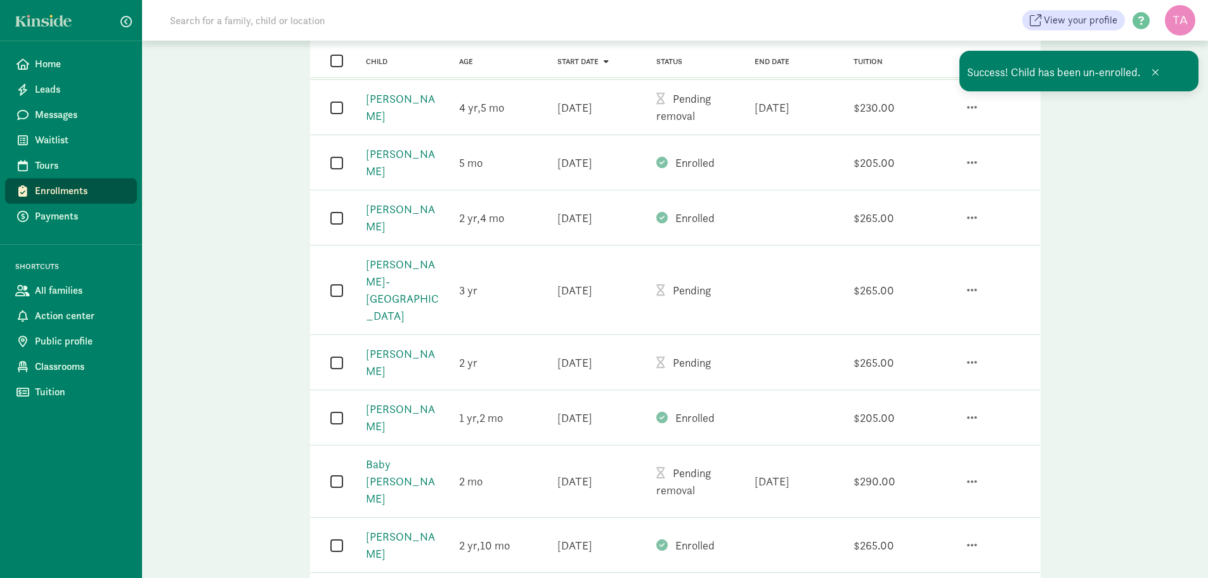
scroll to position [317, 0]
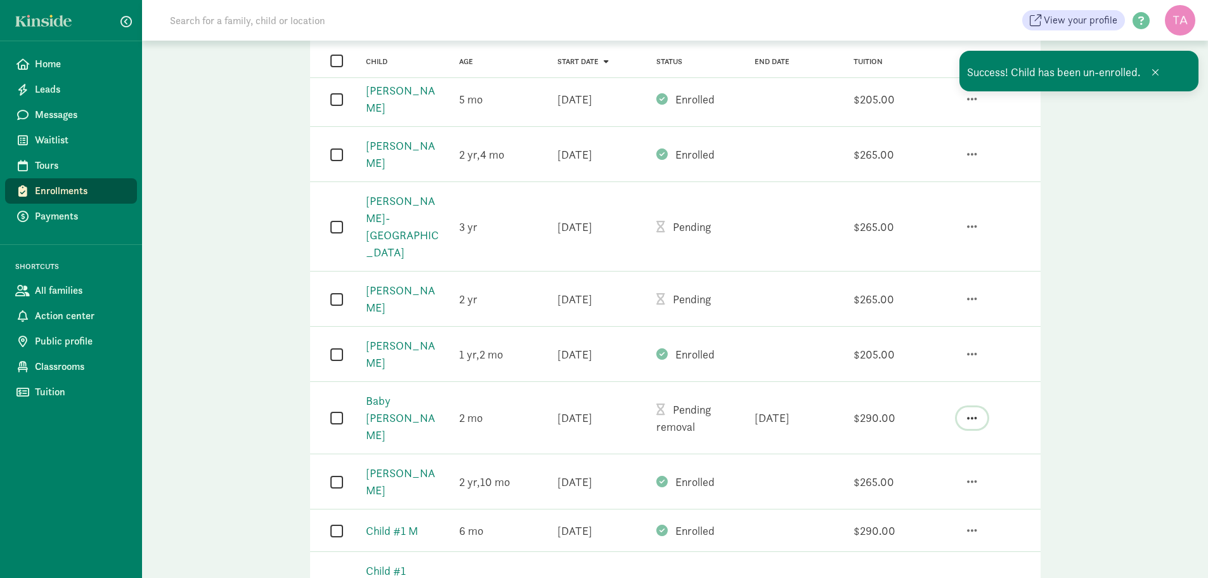
click at [978, 407] on button "button" at bounding box center [972, 418] width 30 height 22
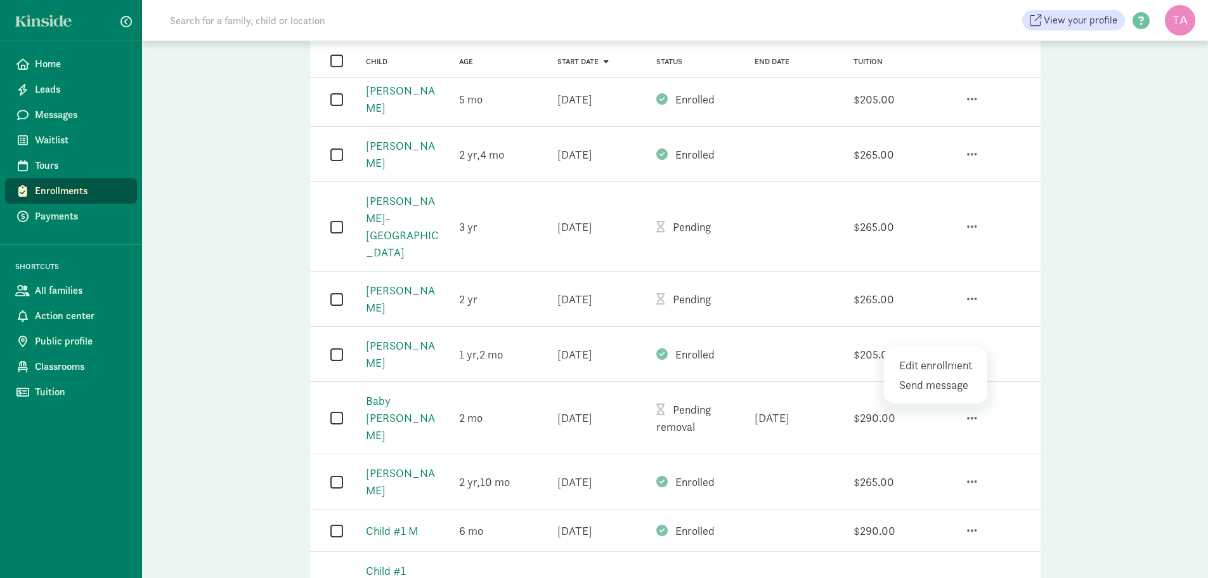
click at [1005, 402] on div "Edit enrollment Send message" at bounding box center [986, 418] width 98 height 32
click at [412, 393] on link "Baby [PERSON_NAME]" at bounding box center [400, 417] width 69 height 49
click at [41, 137] on span "Waitlist" at bounding box center [81, 140] width 92 height 15
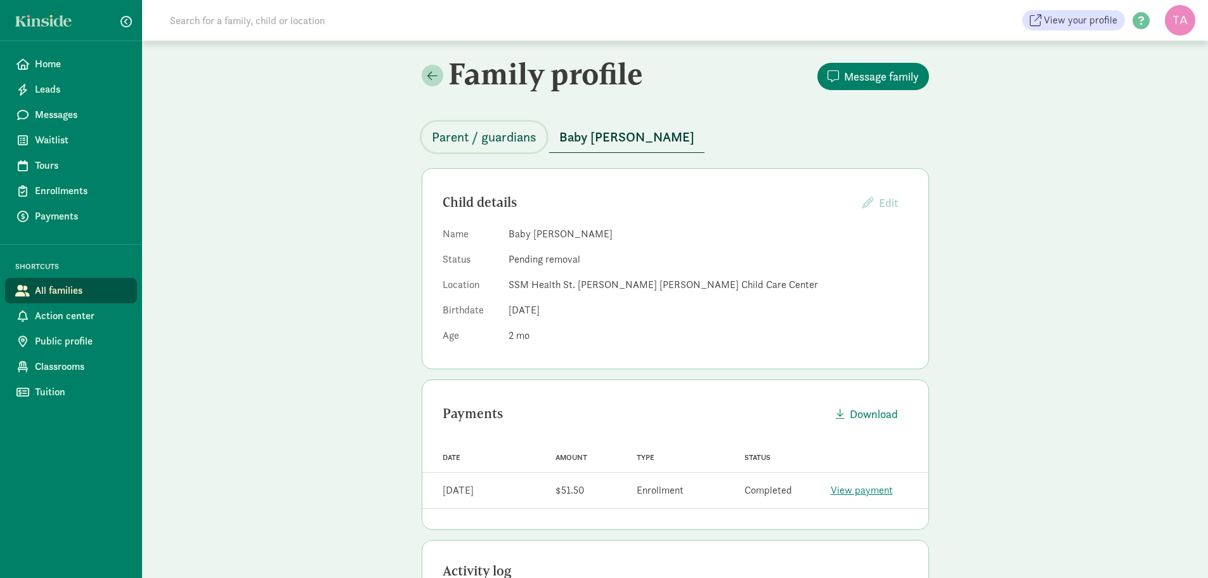
click at [502, 134] on span "Parent / guardians" at bounding box center [484, 137] width 105 height 20
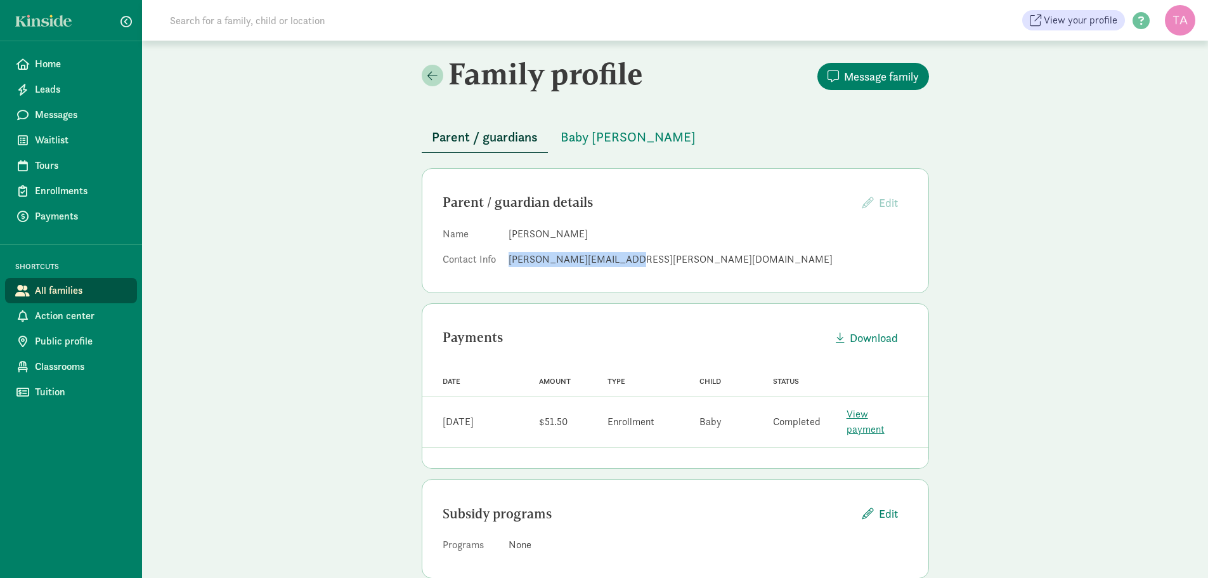
drag, startPoint x: 628, startPoint y: 262, endPoint x: 504, endPoint y: 263, distance: 124.9
click at [504, 263] on dl "Name [PERSON_NAME] Contact Info [PERSON_NAME][EMAIL_ADDRESS][PERSON_NAME][DOMAI…" at bounding box center [676, 249] width 466 height 46
copy div "[PERSON_NAME][EMAIL_ADDRESS][PERSON_NAME][DOMAIN_NAME]"
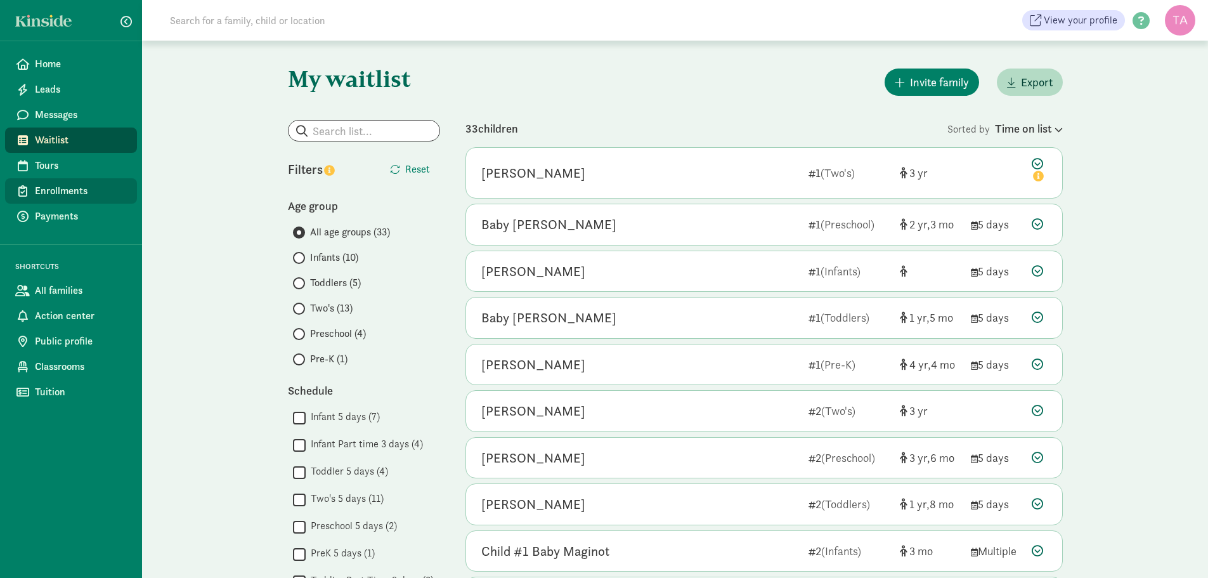
click at [57, 187] on span "Enrollments" at bounding box center [81, 190] width 92 height 15
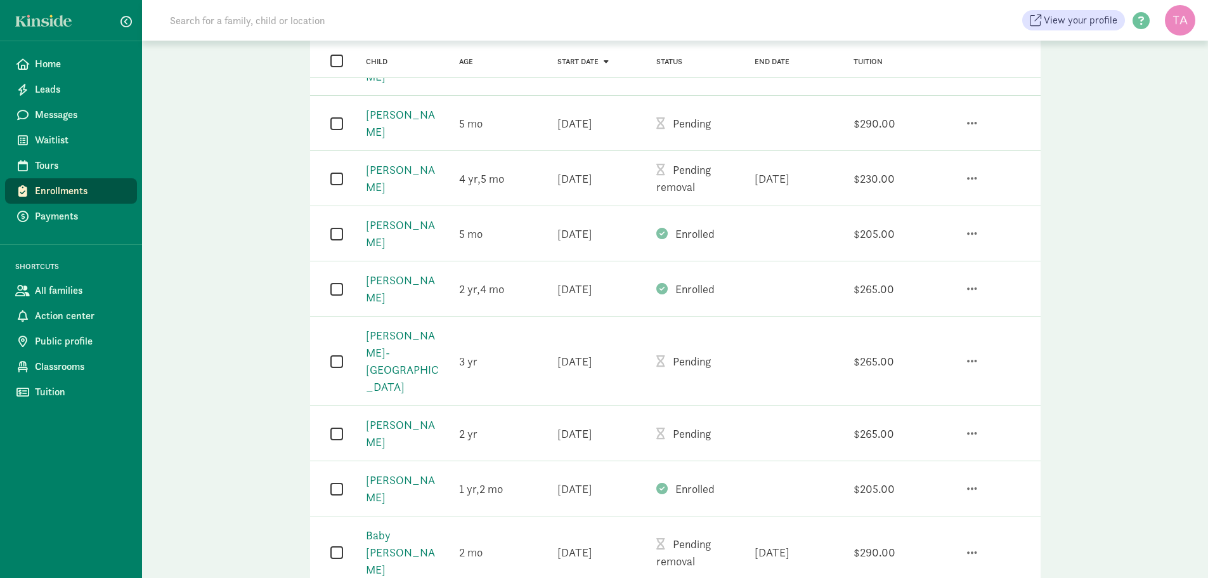
scroll to position [190, 0]
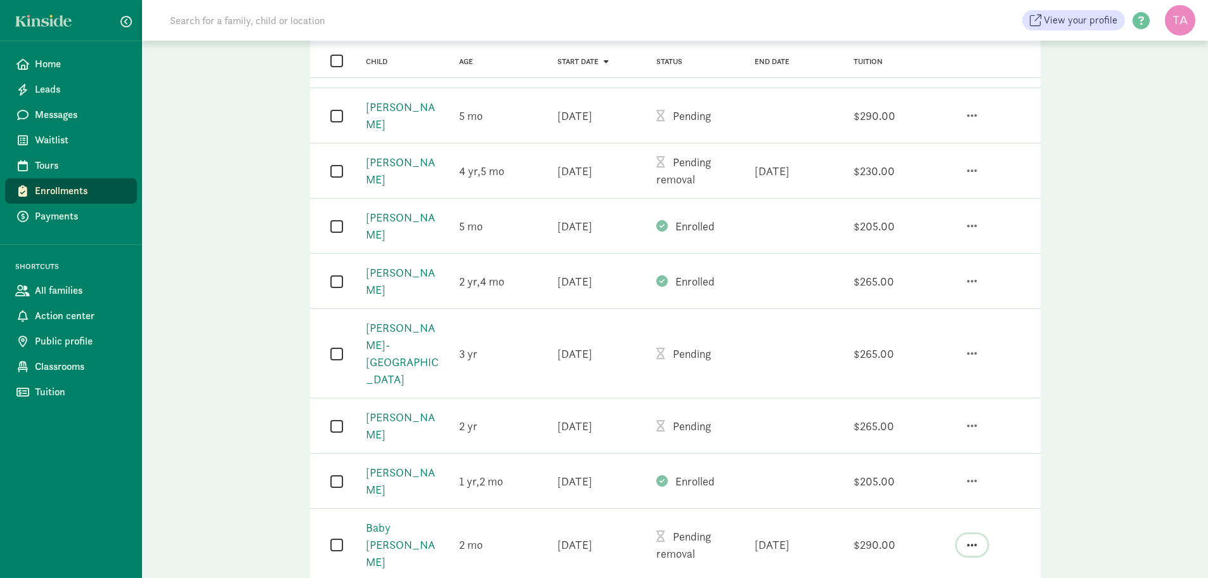
click at [975, 539] on span "button" at bounding box center [972, 544] width 10 height 11
click at [949, 503] on div "Edit enrollment" at bounding box center [937, 511] width 77 height 17
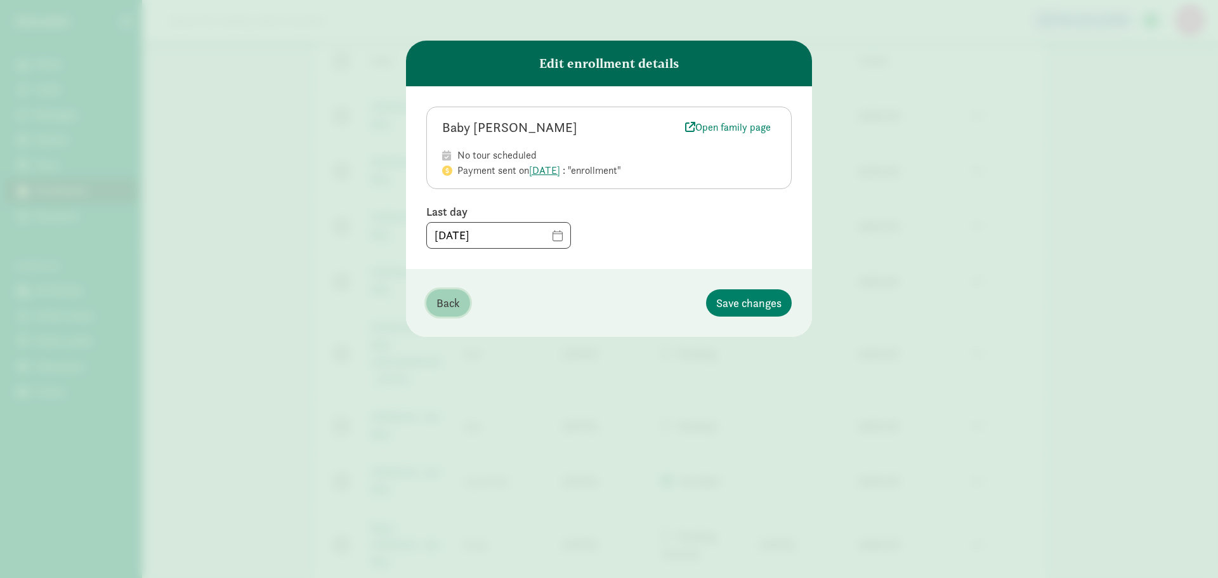
click at [452, 297] on span "Back" at bounding box center [447, 302] width 23 height 17
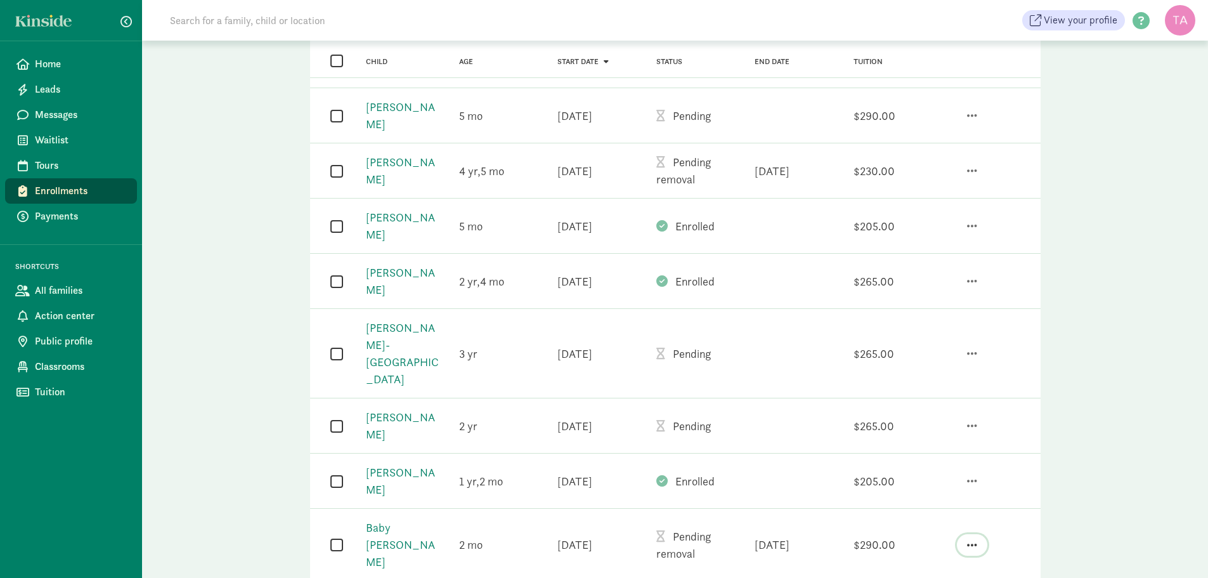
click at [969, 539] on span "button" at bounding box center [972, 544] width 10 height 11
click at [951, 503] on div "Send message" at bounding box center [937, 511] width 77 height 17
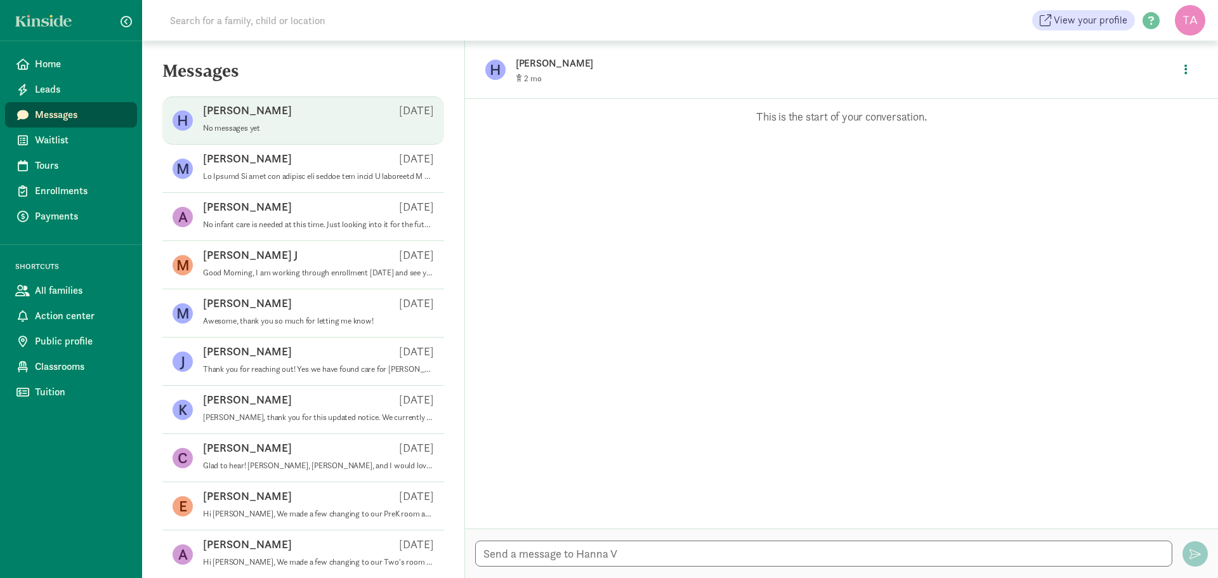
click at [371, 74] on h5 "Messages" at bounding box center [303, 76] width 322 height 30
click at [41, 65] on span "Home" at bounding box center [81, 63] width 92 height 15
